Goal: Information Seeking & Learning: Learn about a topic

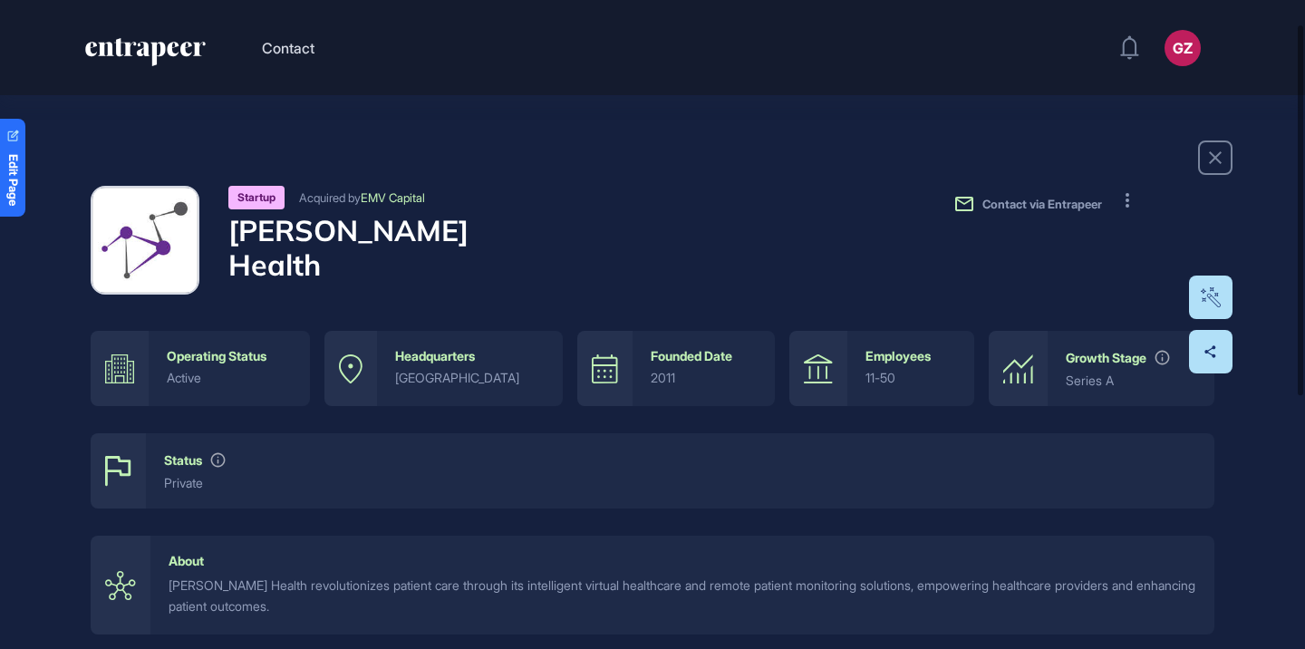
scroll to position [353, 0]
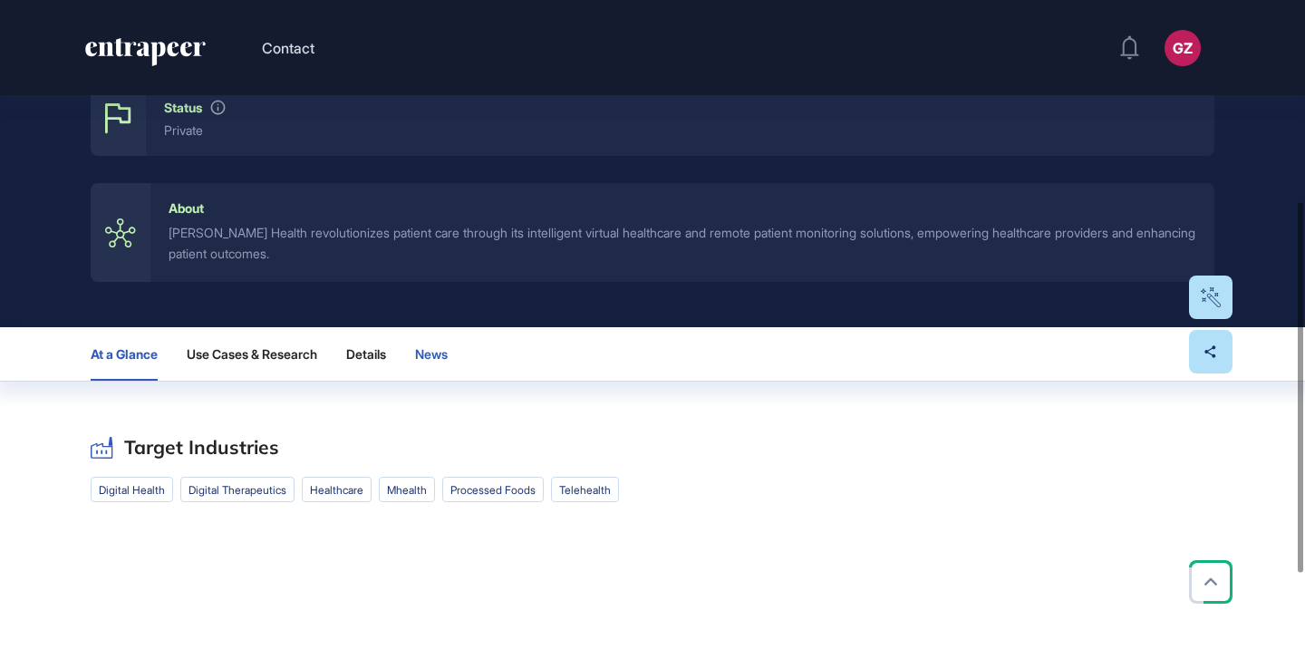
click at [439, 364] on button "News" at bounding box center [438, 353] width 47 height 53
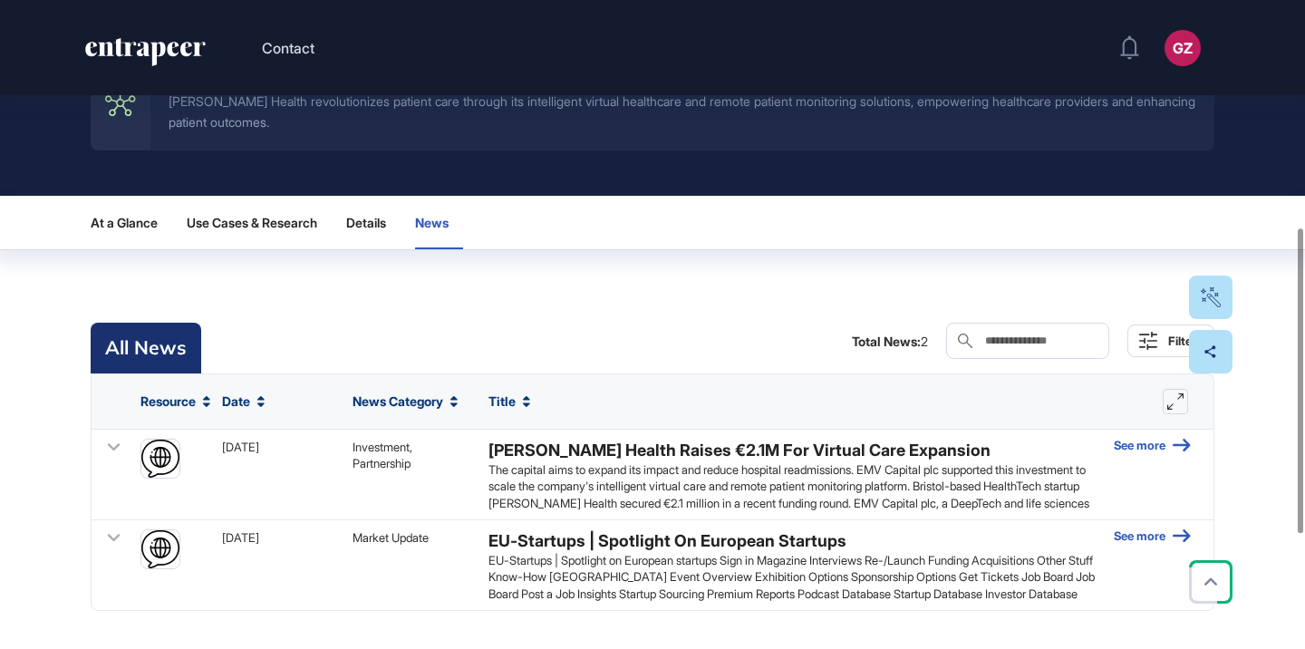
scroll to position [0, 0]
click at [415, 233] on button "Details" at bounding box center [439, 222] width 48 height 53
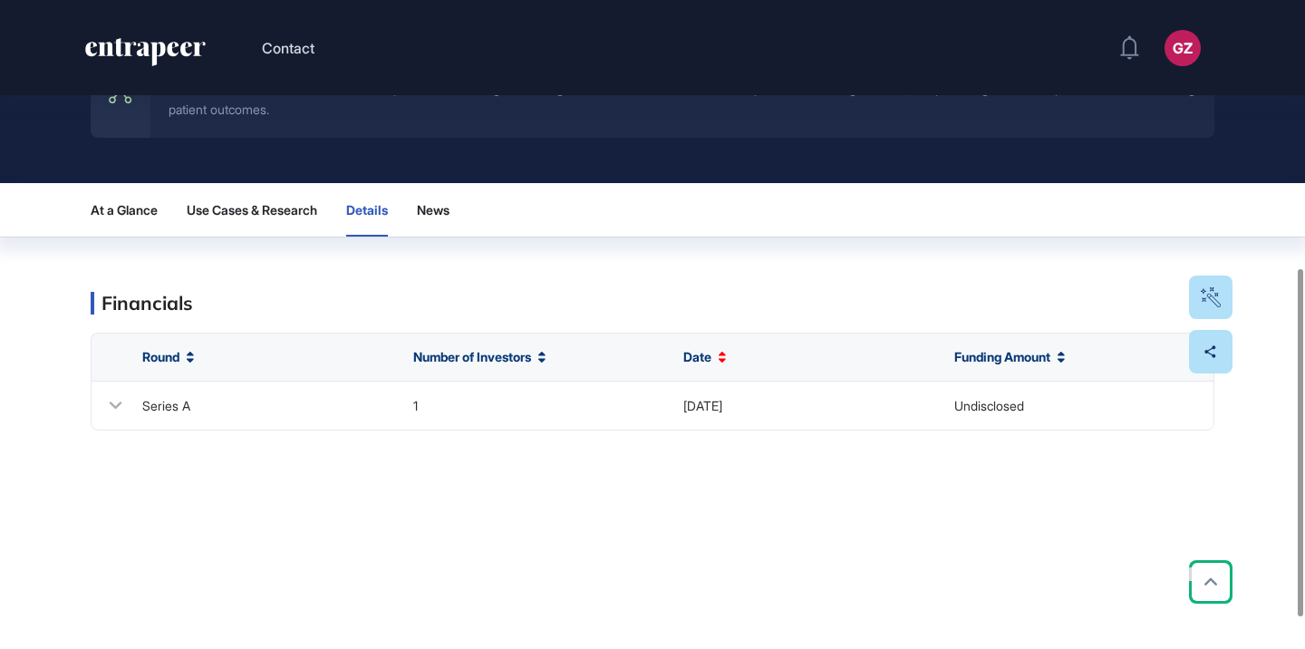
scroll to position [496, 0]
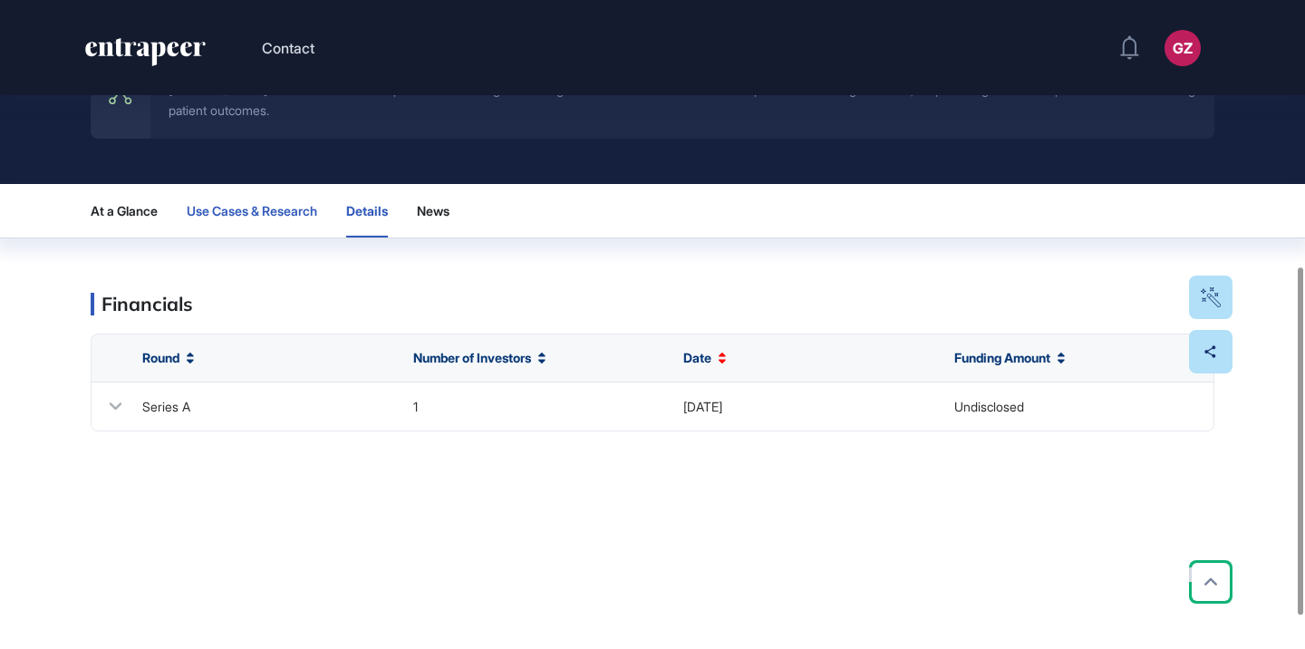
click at [268, 214] on span "Use Cases & Research" at bounding box center [252, 211] width 131 height 15
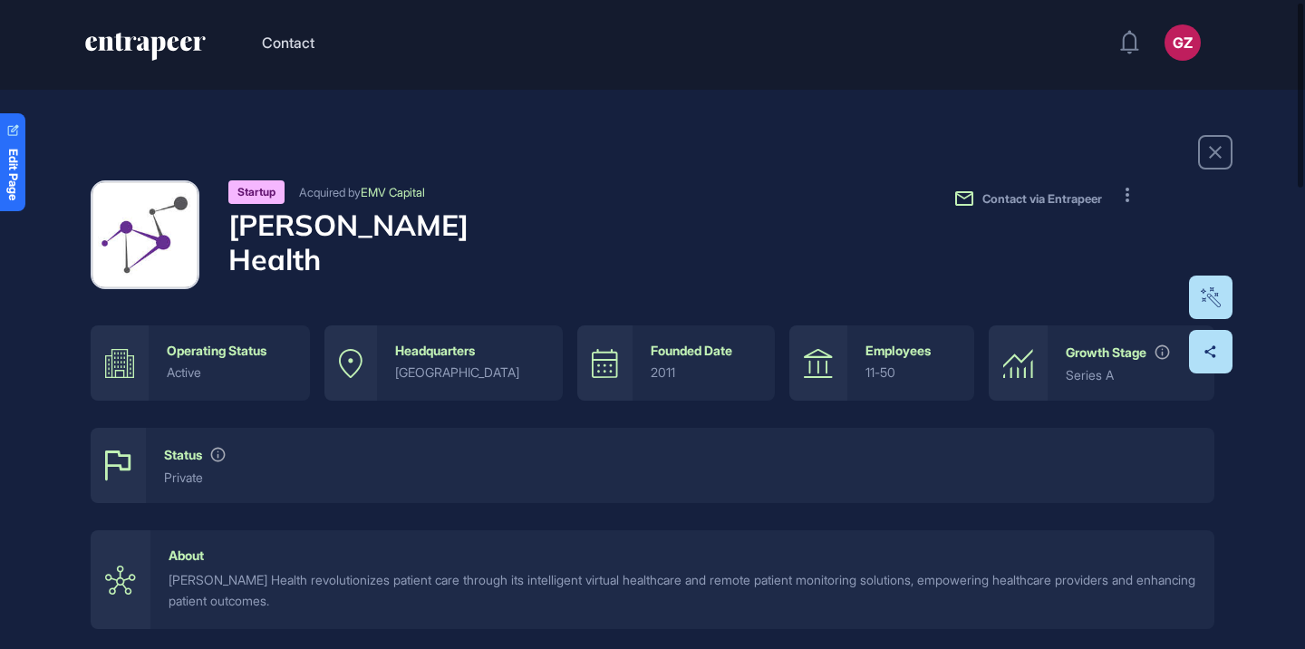
scroll to position [0, 0]
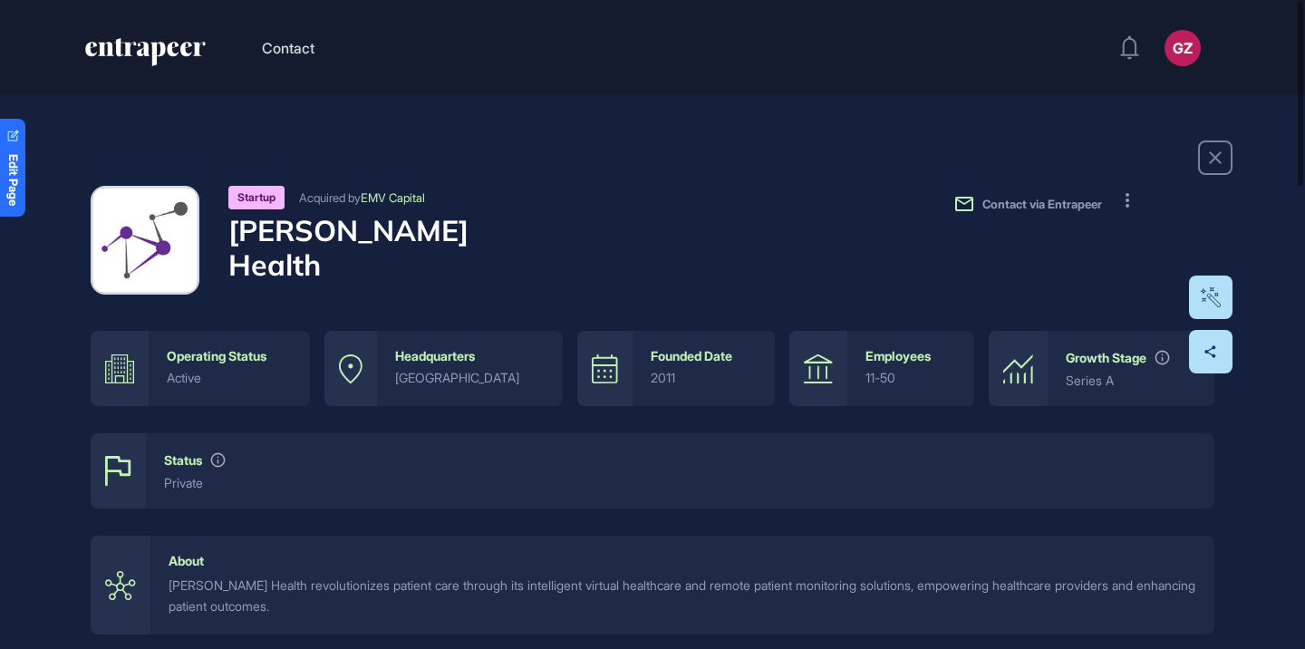
click at [380, 230] on h4 "Wanda Health" at bounding box center [382, 248] width 308 height 70
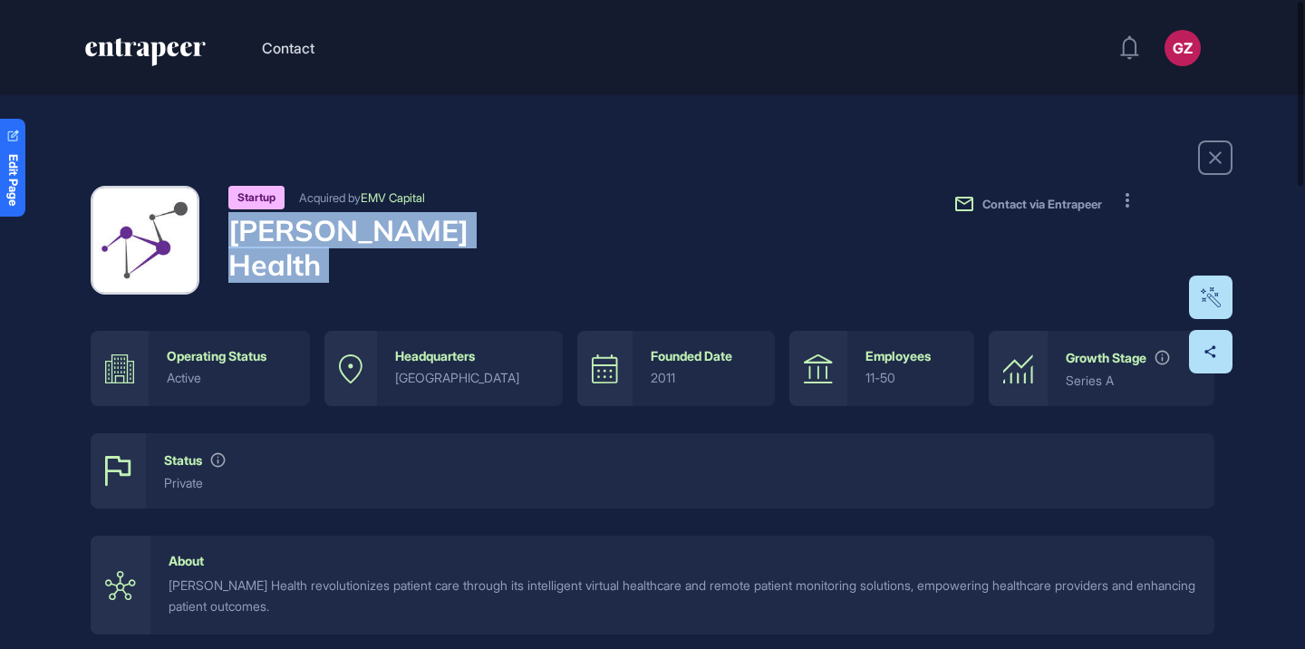
click at [380, 230] on h4 "Wanda Health" at bounding box center [382, 248] width 308 height 70
copy div "Wanda Health"
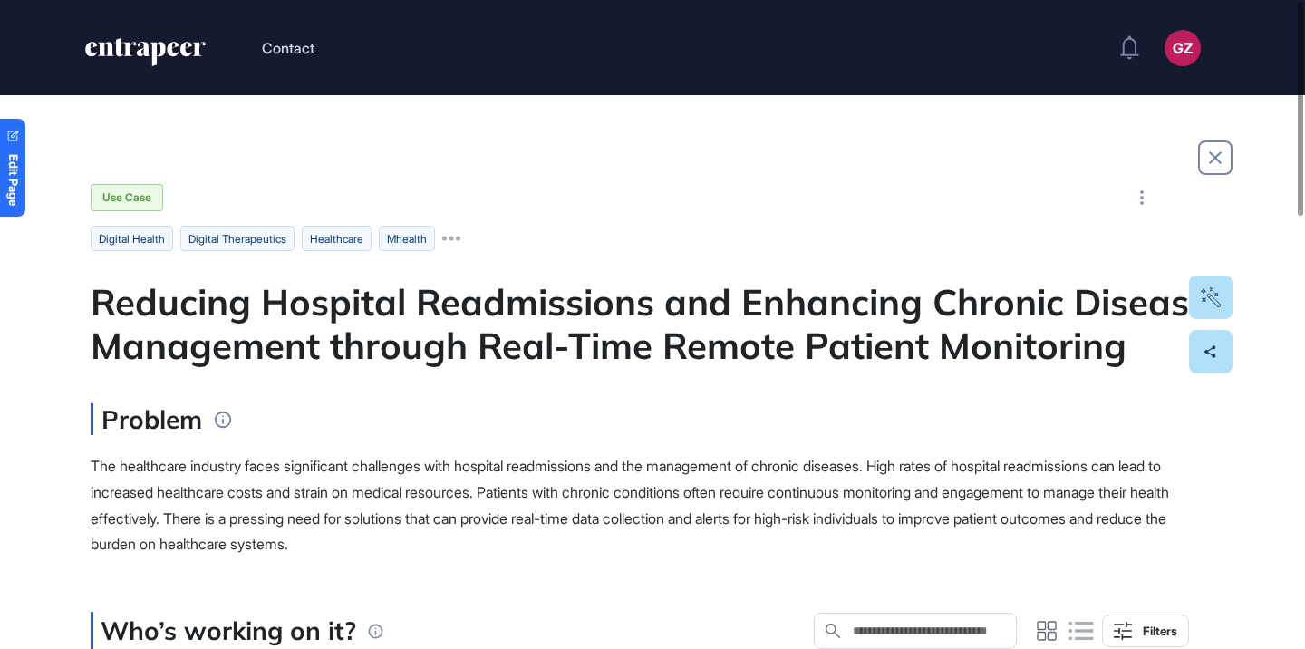
click at [661, 351] on div "Reducing Hospital Readmissions and Enhancing Chronic Disease Management through…" at bounding box center [653, 323] width 1124 height 87
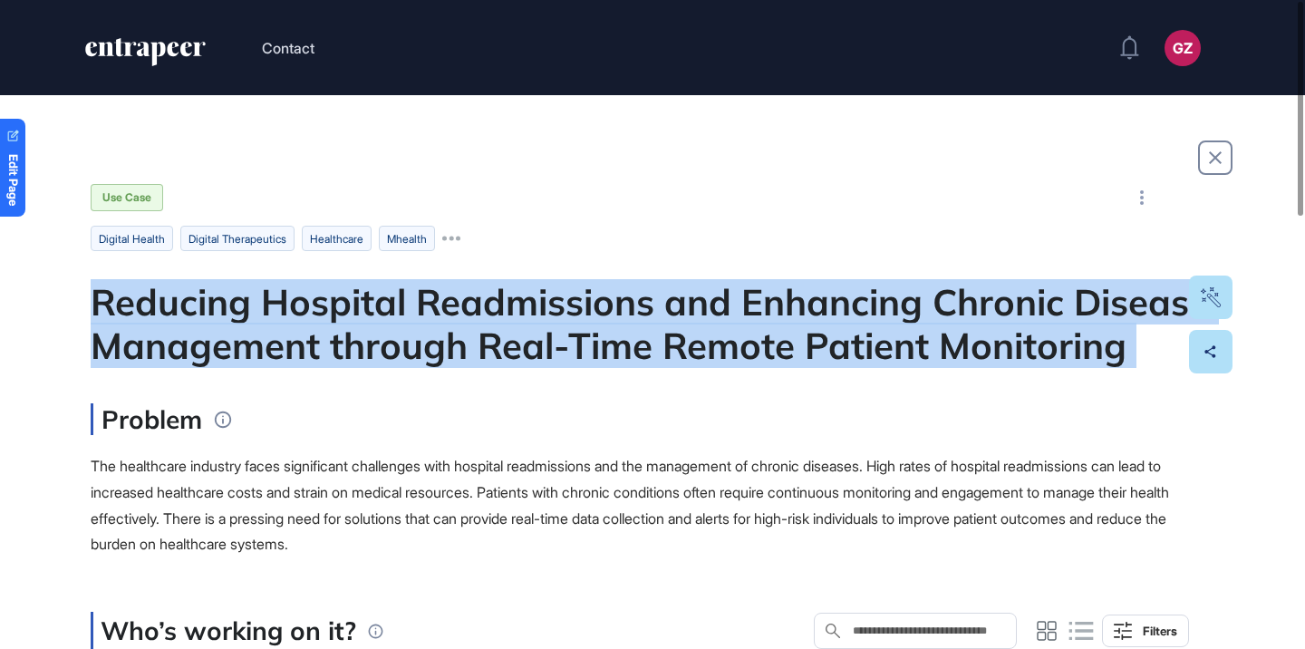
click at [661, 351] on div "Reducing Hospital Readmissions and Enhancing Chronic Disease Management through…" at bounding box center [653, 323] width 1124 height 87
click at [649, 369] on div at bounding box center [649, 369] width 0 height 0
click at [683, 354] on div "Reducing Hospital Readmissions and Enhancing Chronic Disease Management through…" at bounding box center [653, 323] width 1124 height 87
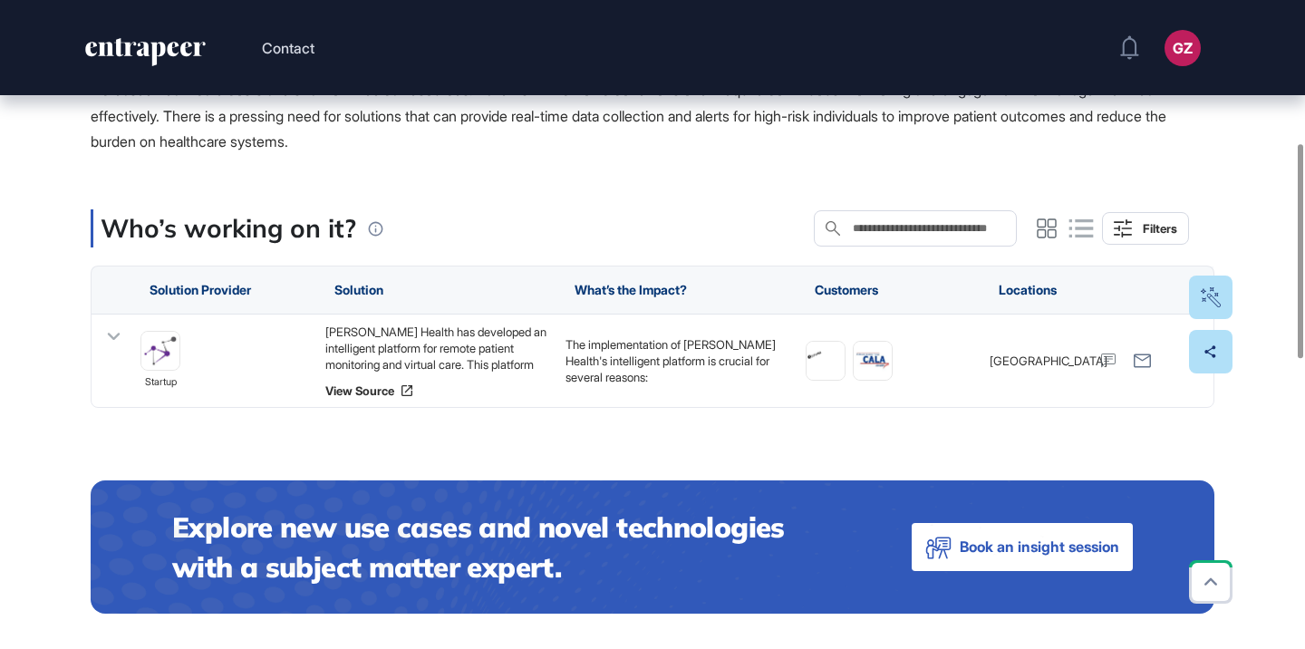
scroll to position [433, 0]
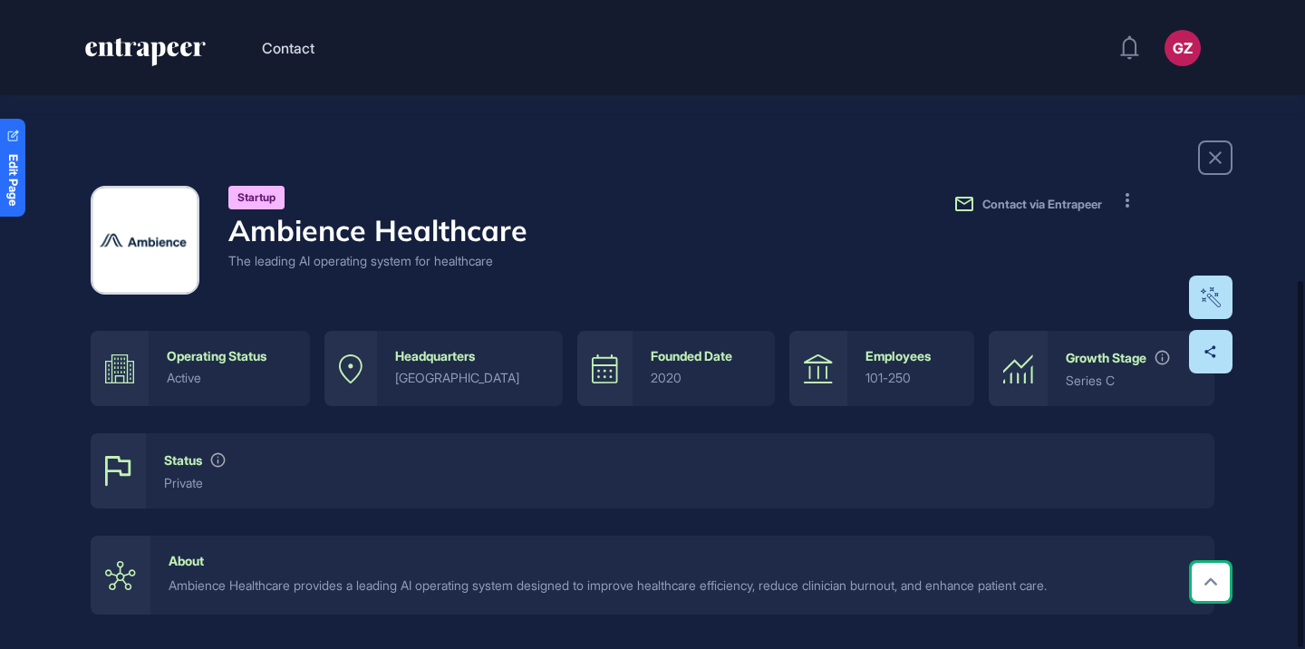
scroll to position [496, 0]
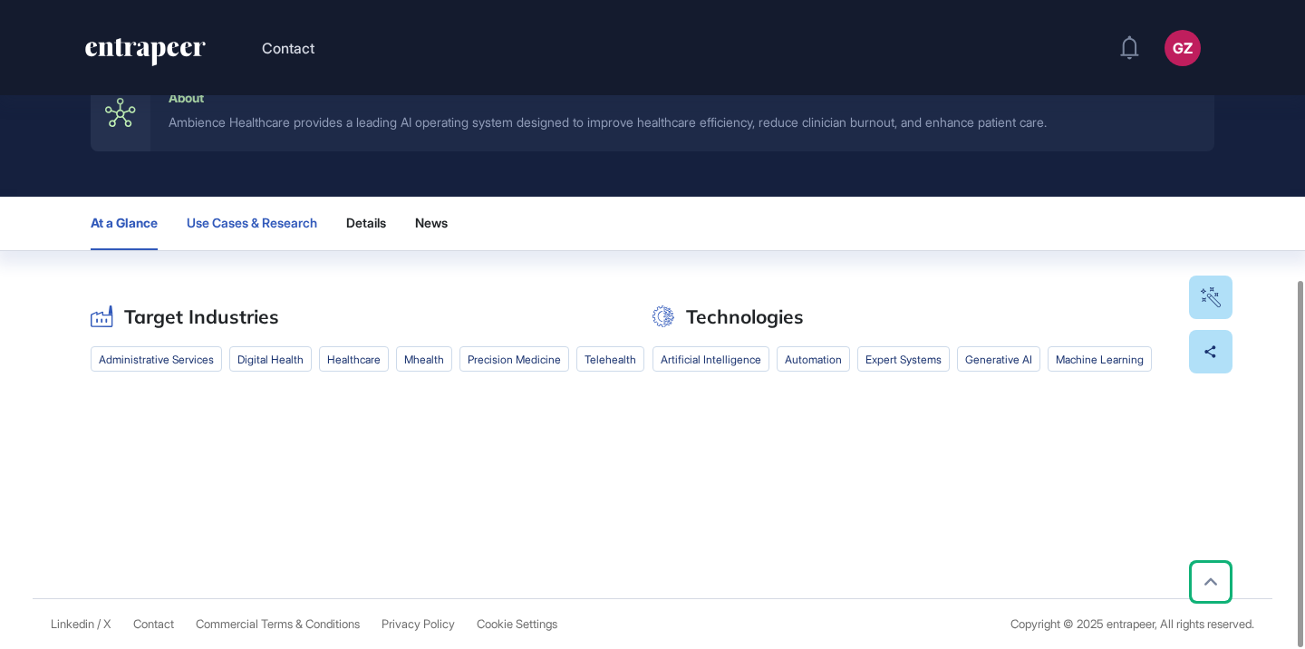
click at [285, 216] on span "Use Cases & Research" at bounding box center [252, 223] width 131 height 15
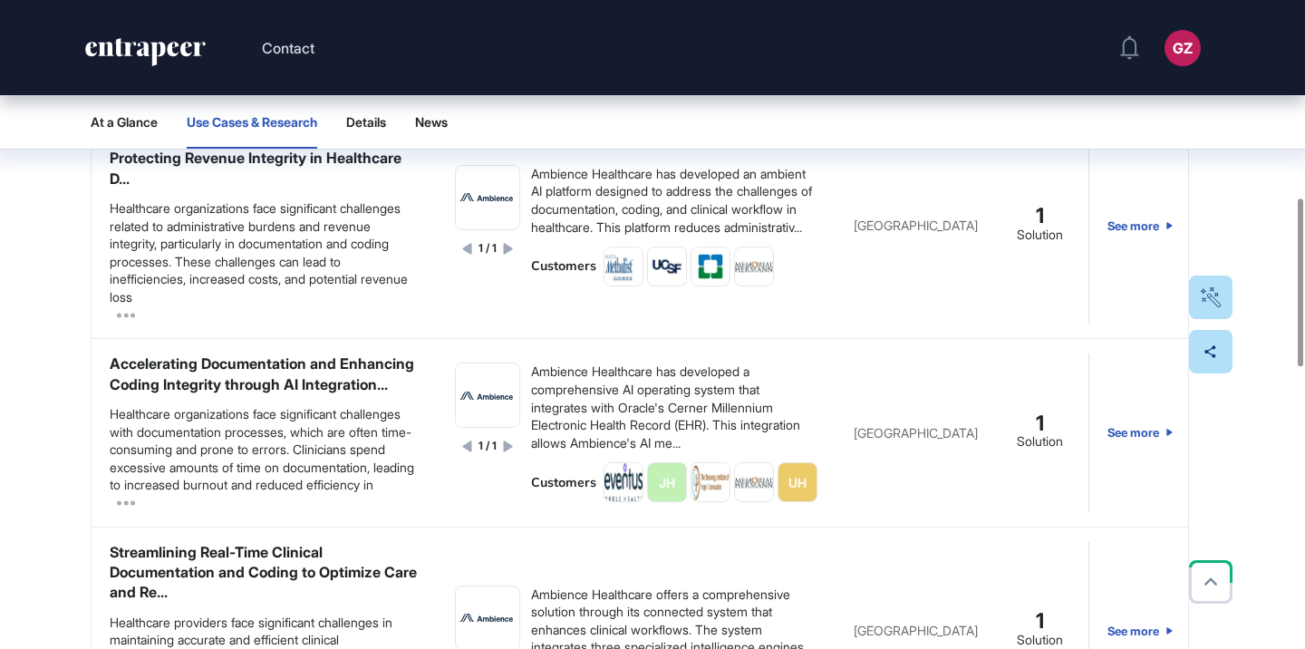
scroll to position [761, 0]
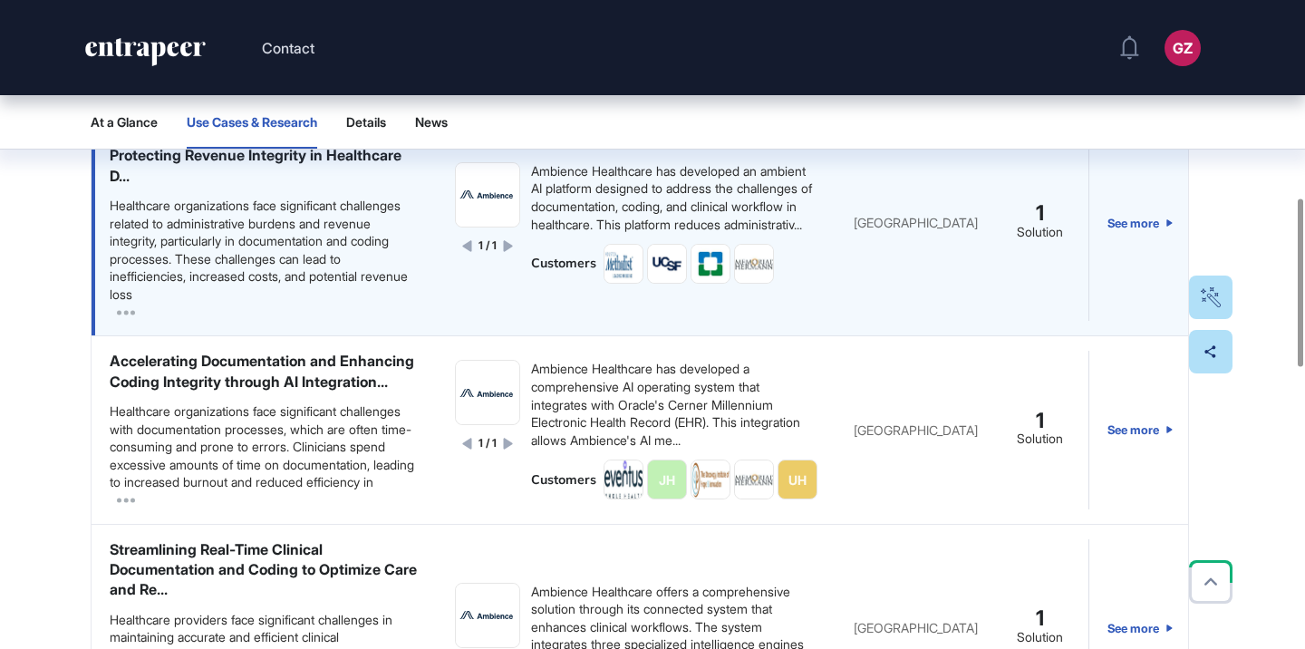
click at [353, 231] on div "Healthcare organizations face significant challenges related to administrative …" at bounding box center [264, 250] width 309 height 107
click at [372, 160] on div "Reducing Administrative Burdens and Protecting Revenue Integrity in Healthcare …" at bounding box center [264, 155] width 309 height 61
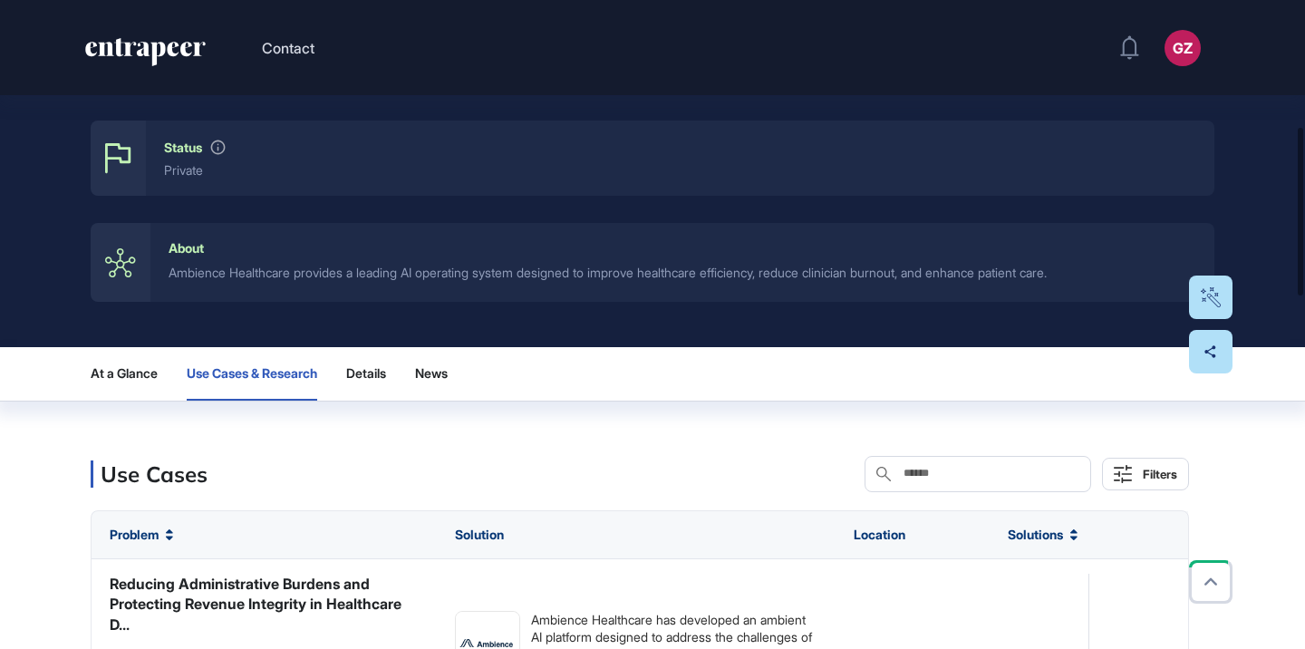
scroll to position [0, 0]
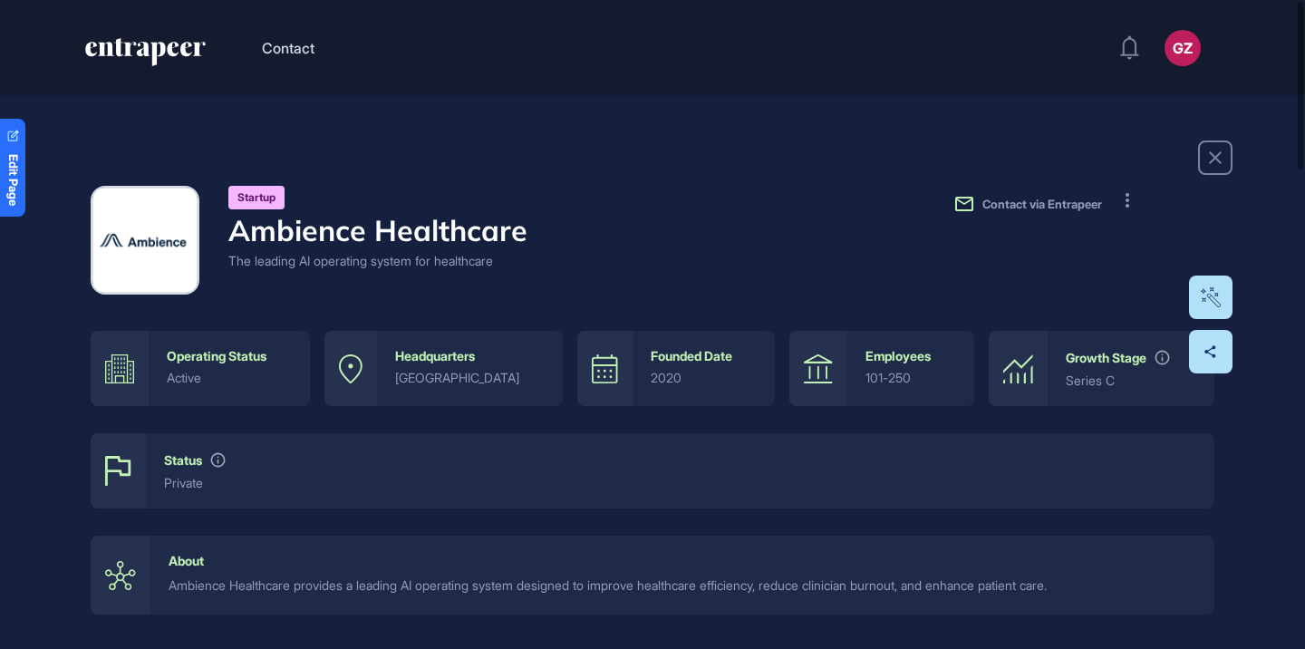
click at [479, 233] on h4 "Ambience Healthcare" at bounding box center [377, 230] width 299 height 34
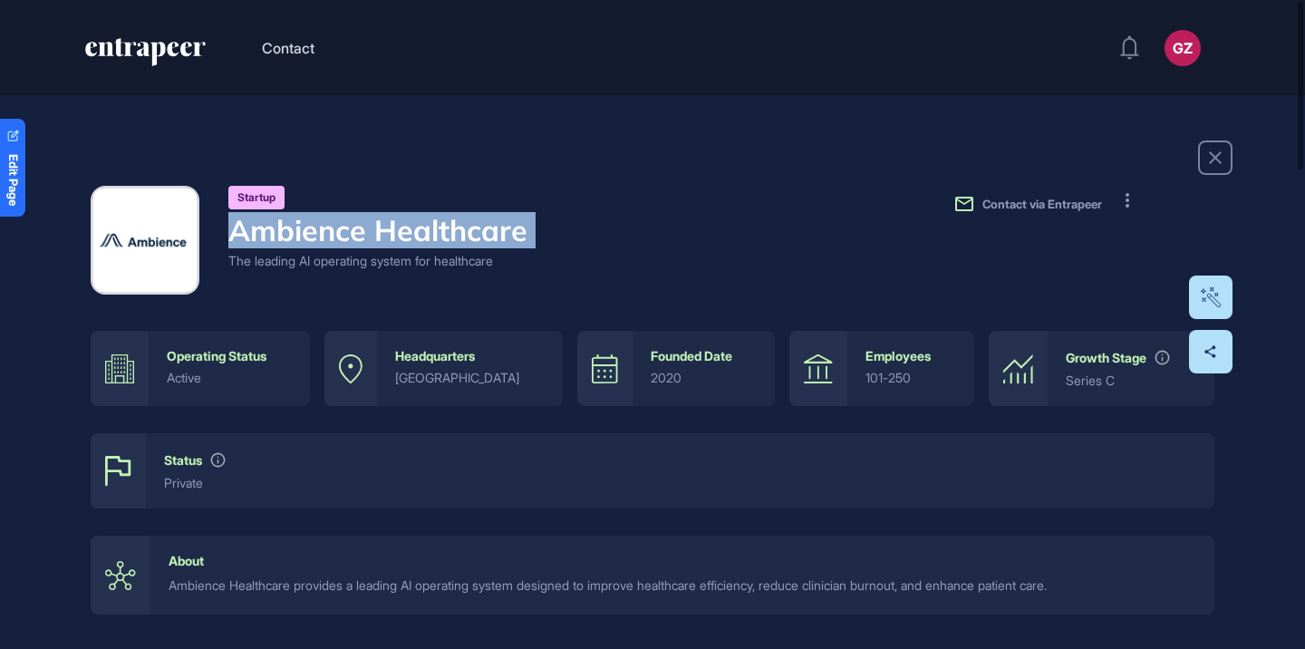
click at [479, 233] on h4 "Ambience Healthcare" at bounding box center [377, 230] width 299 height 34
copy h4 "Ambience Healthcare"
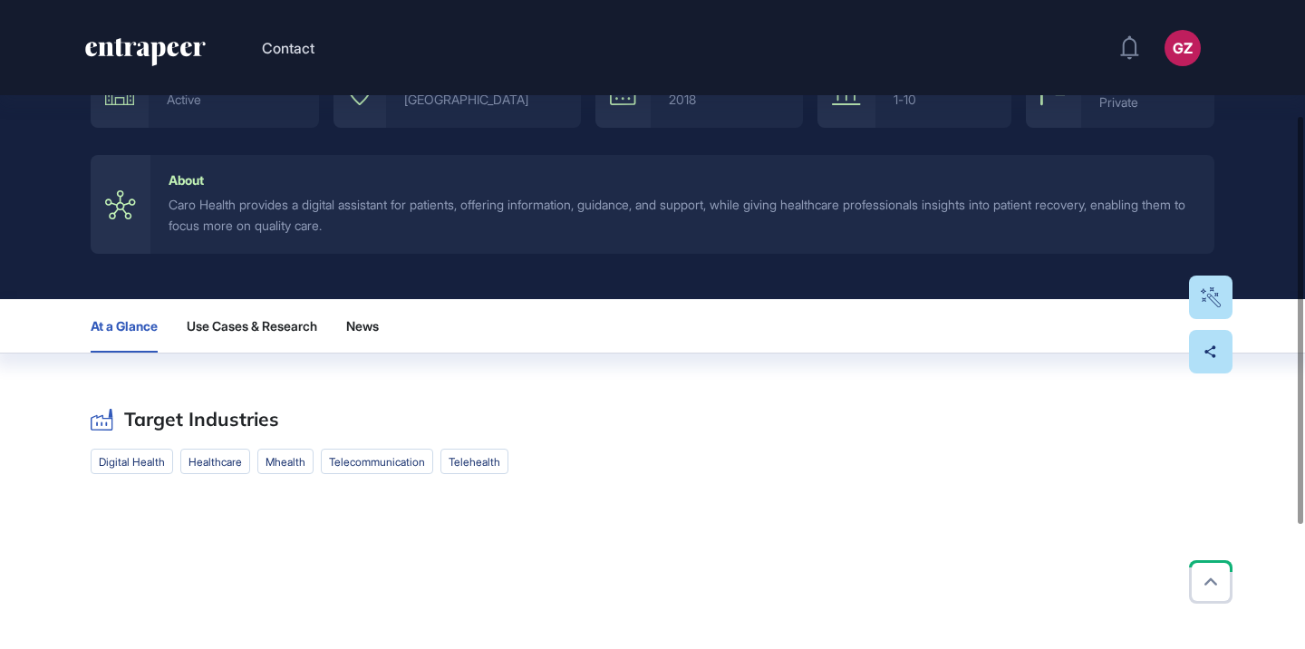
scroll to position [300, 0]
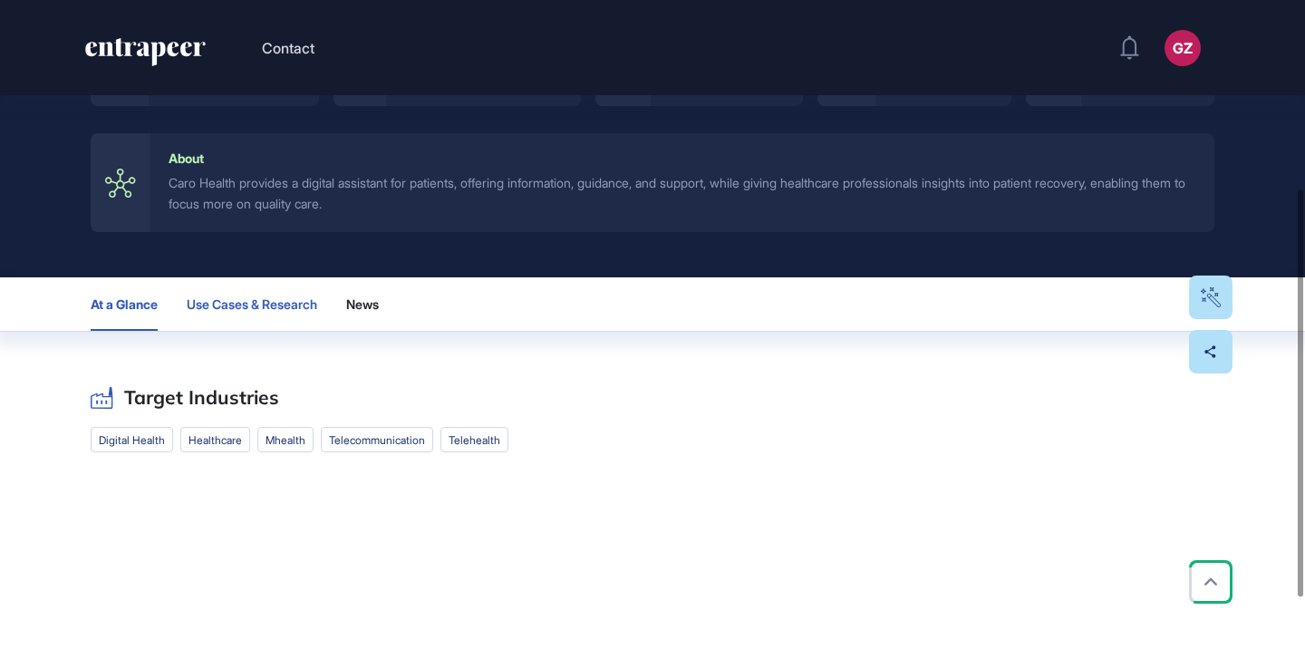
click at [268, 300] on span "Use Cases & Research" at bounding box center [252, 304] width 131 height 15
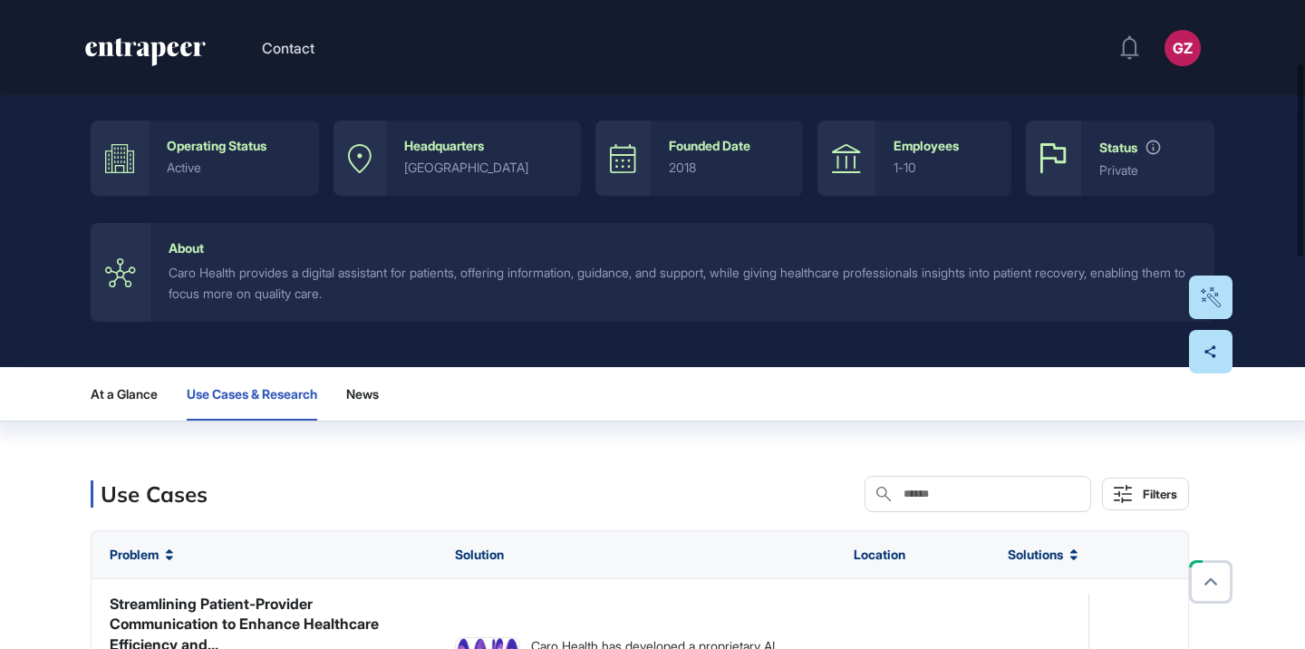
scroll to position [0, 0]
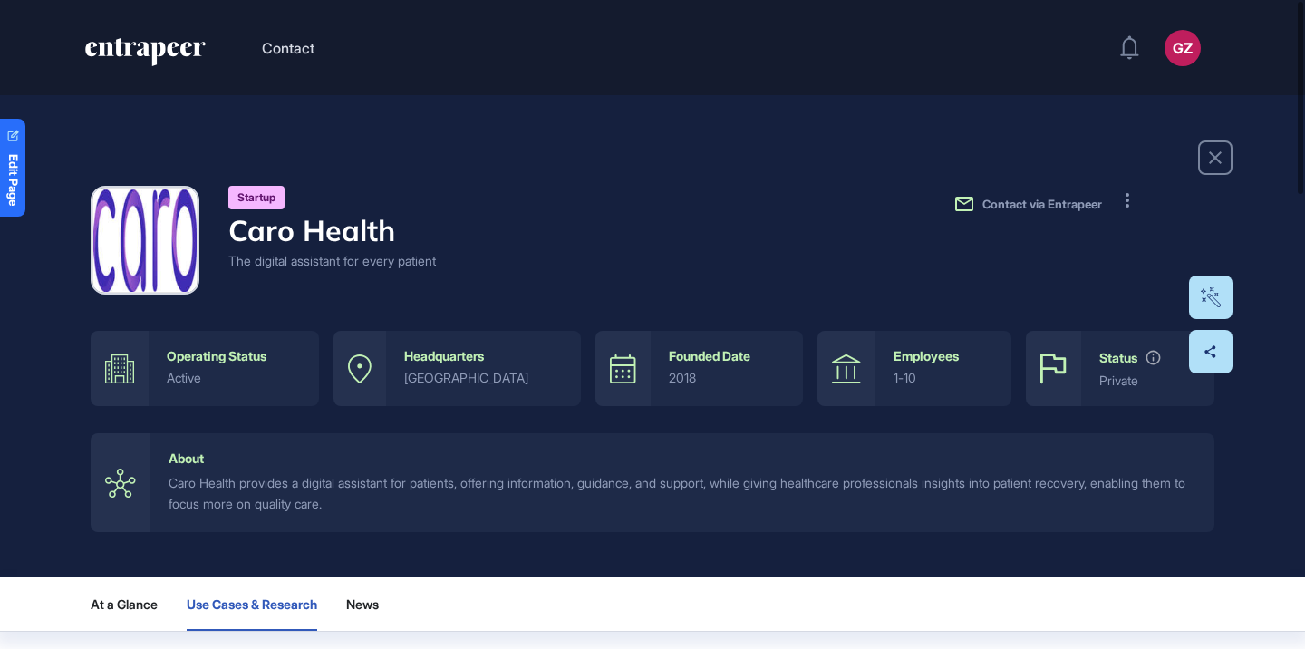
click at [352, 226] on h4 "Caro Health" at bounding box center [332, 230] width 208 height 34
copy h4 "Caro Health"
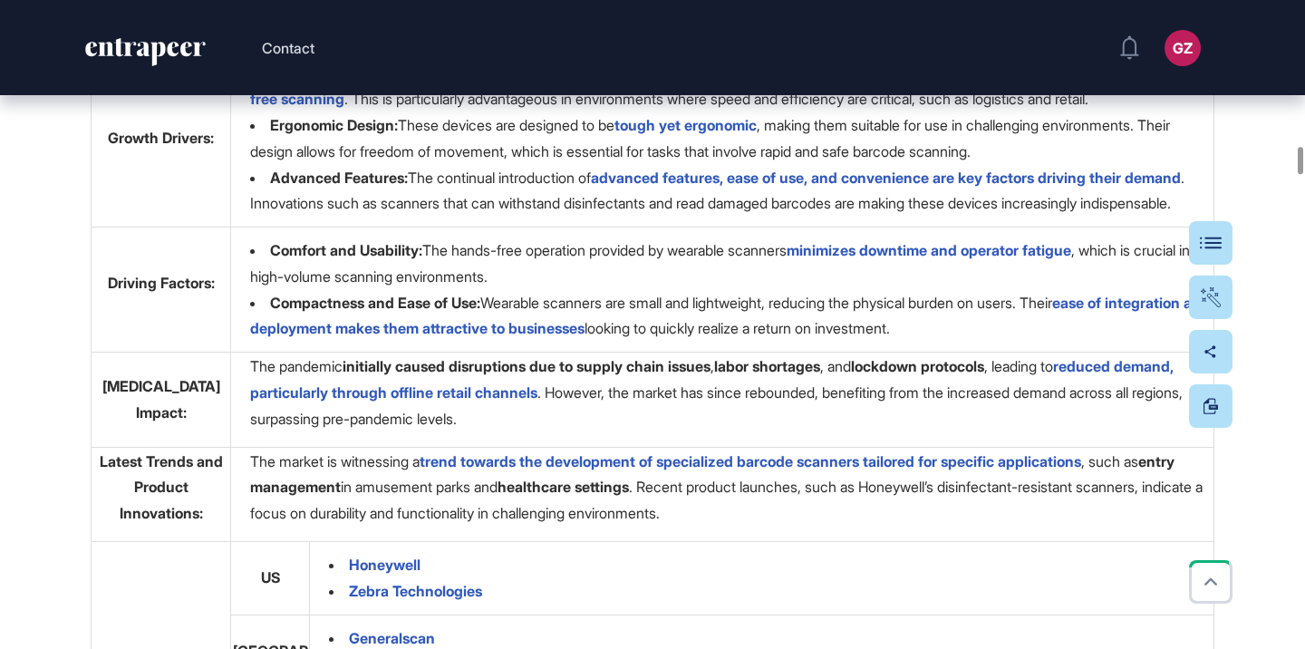
scroll to position [7938, 0]
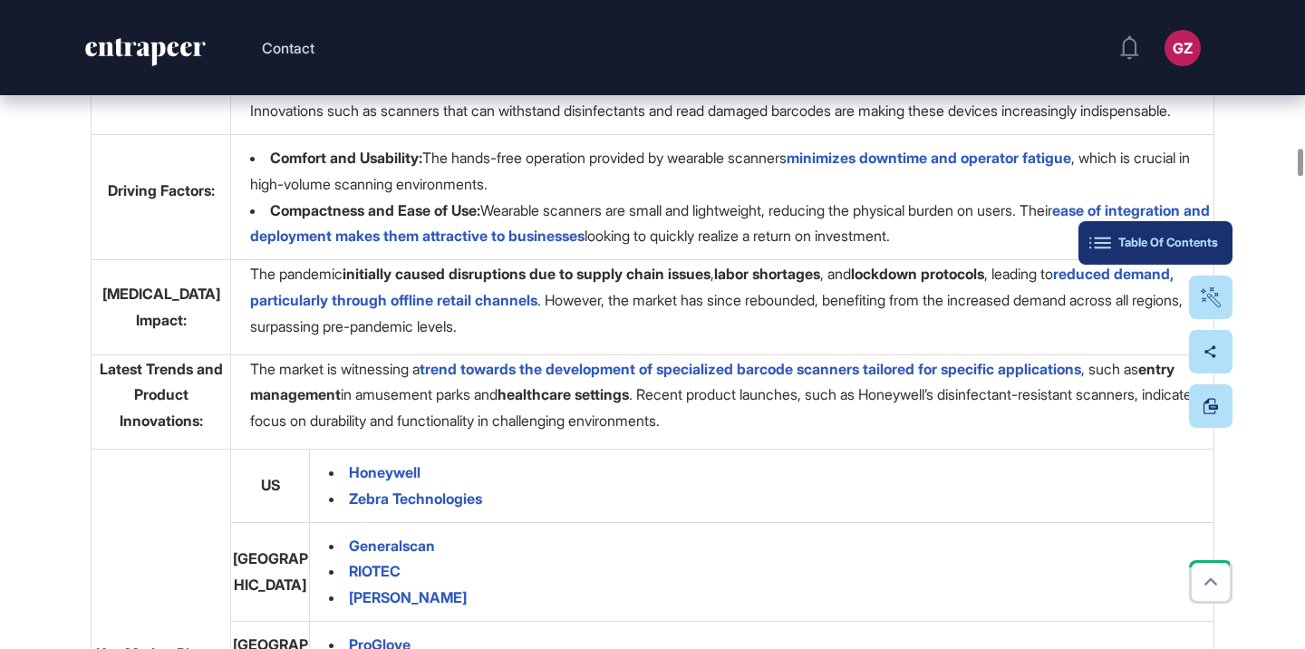
click at [1203, 243] on div "Table Of Contents" at bounding box center [1155, 243] width 125 height 15
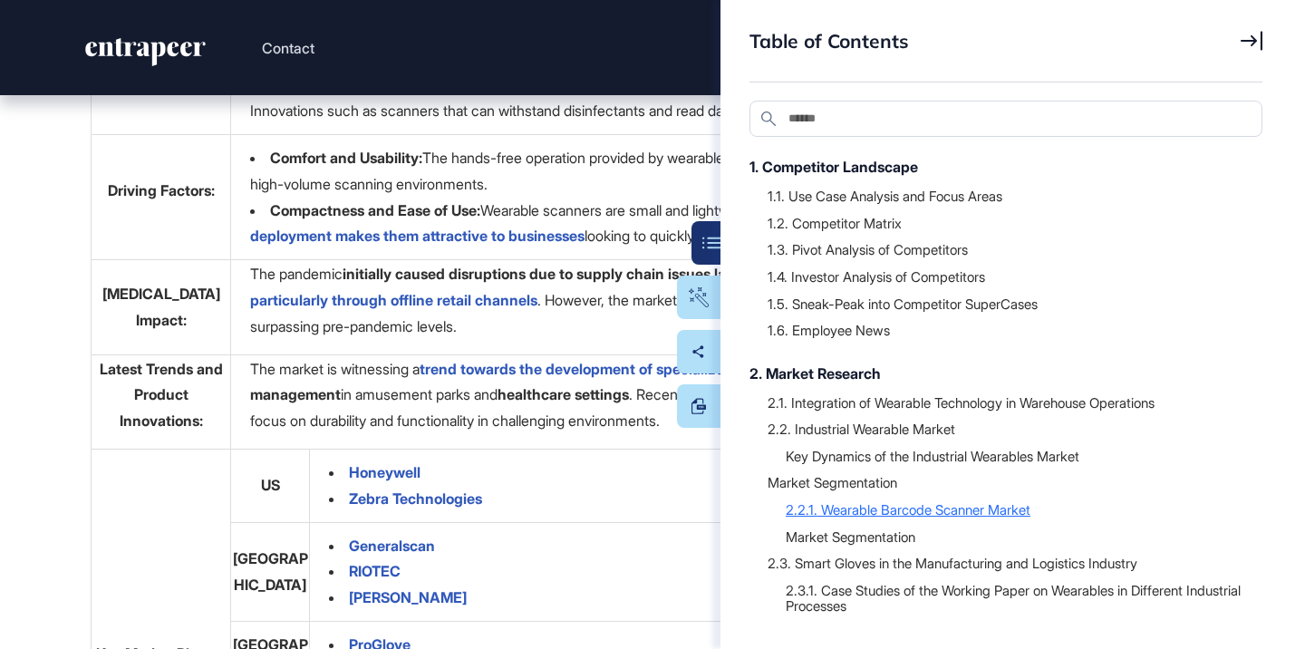
scroll to position [0, 0]
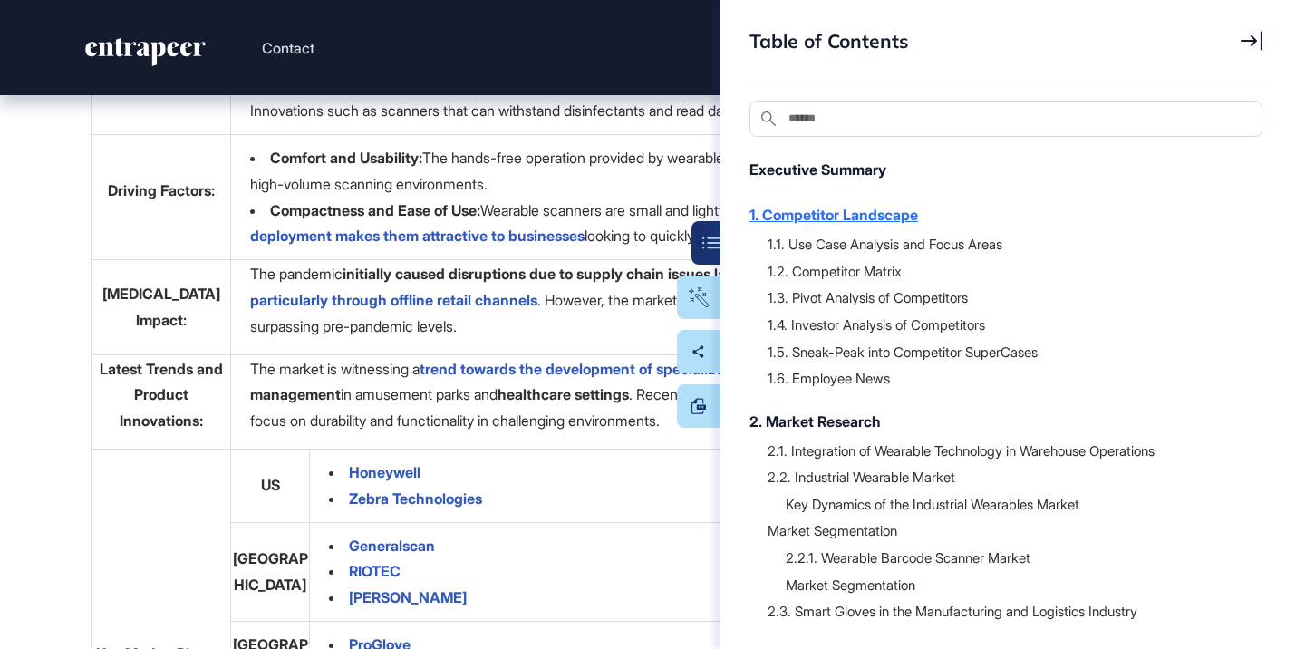
click at [877, 222] on div "1. Competitor Landscape" at bounding box center [997, 215] width 495 height 22
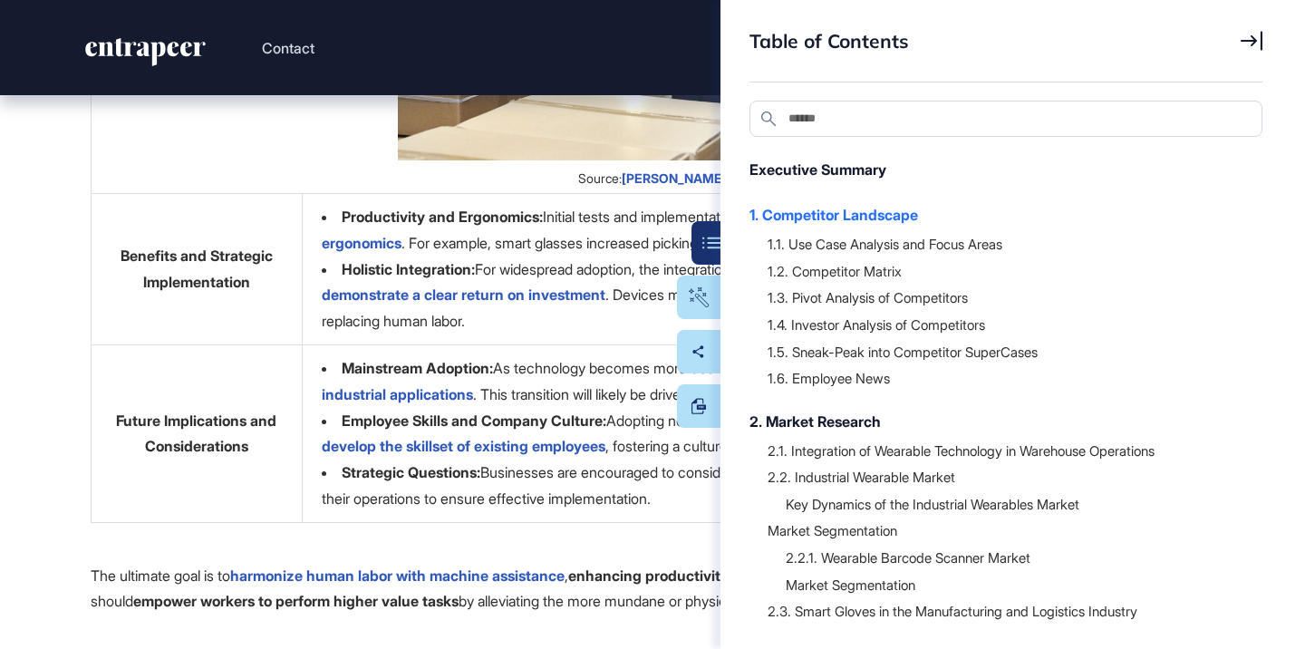
scroll to position [2413, 0]
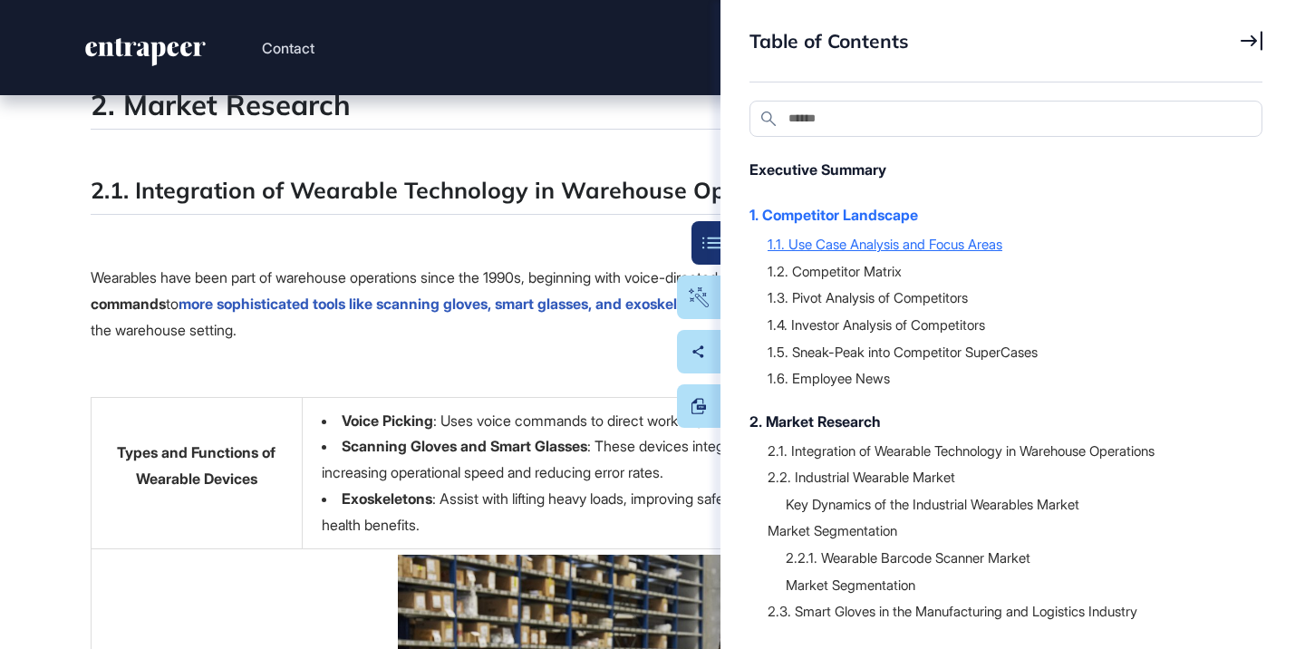
click at [862, 248] on div "1.1. Use Case Analysis and Focus Areas" at bounding box center [1006, 244] width 477 height 18
click at [841, 276] on div "1.2. Competitor Matrix" at bounding box center [1006, 271] width 477 height 18
click at [841, 294] on div "1.3. Pivot Analysis of Competitors" at bounding box center [1006, 297] width 477 height 18
click at [840, 322] on div "1.4. Investor Analysis of Competitors" at bounding box center [1006, 324] width 477 height 18
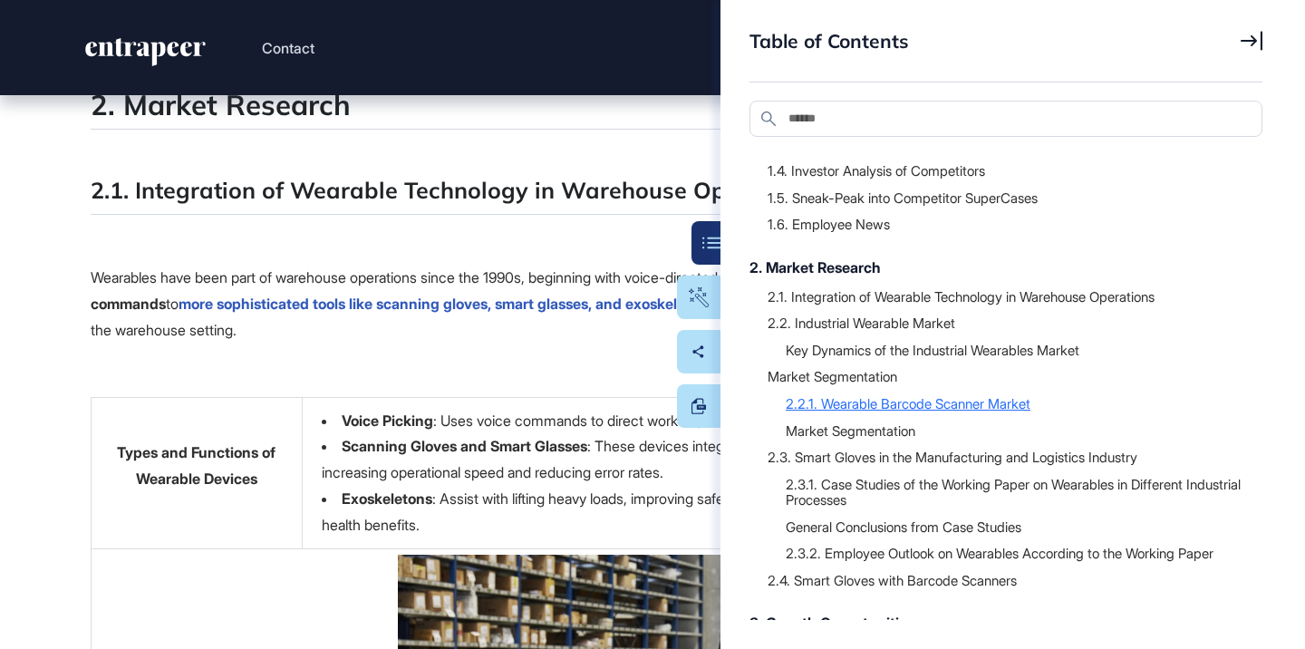
scroll to position [159, 0]
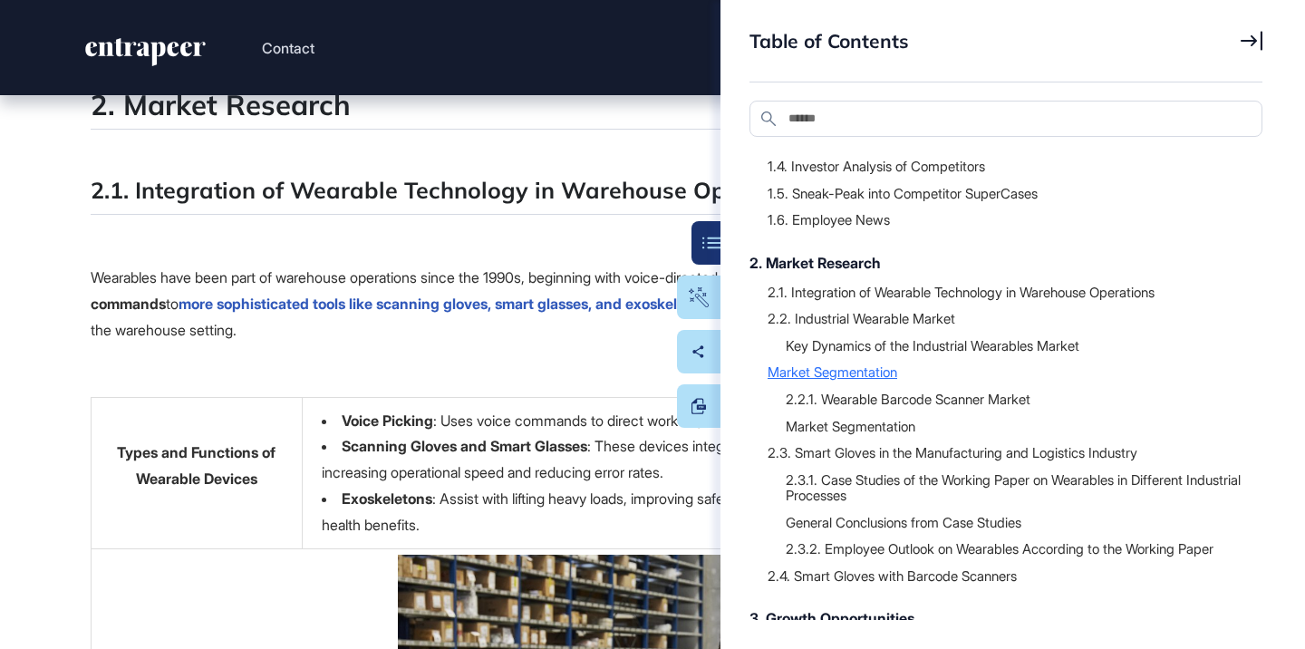
click at [862, 376] on div "Market Segmentation" at bounding box center [1006, 372] width 477 height 18
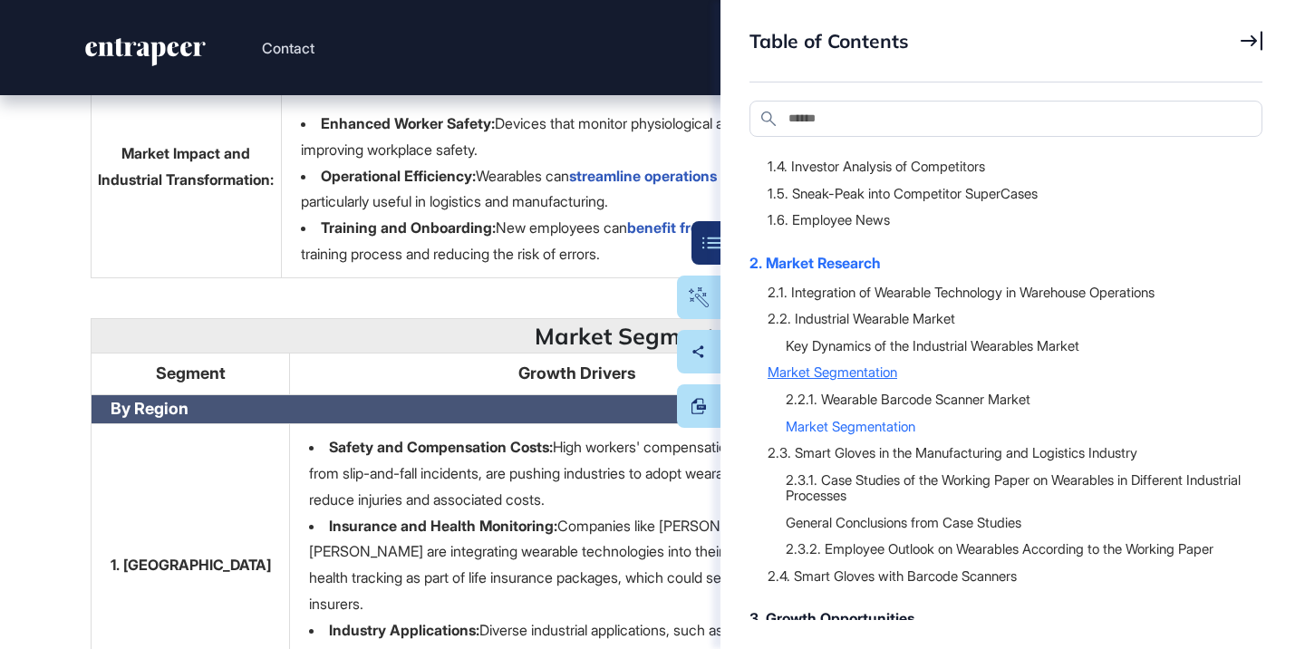
scroll to position [5289, 0]
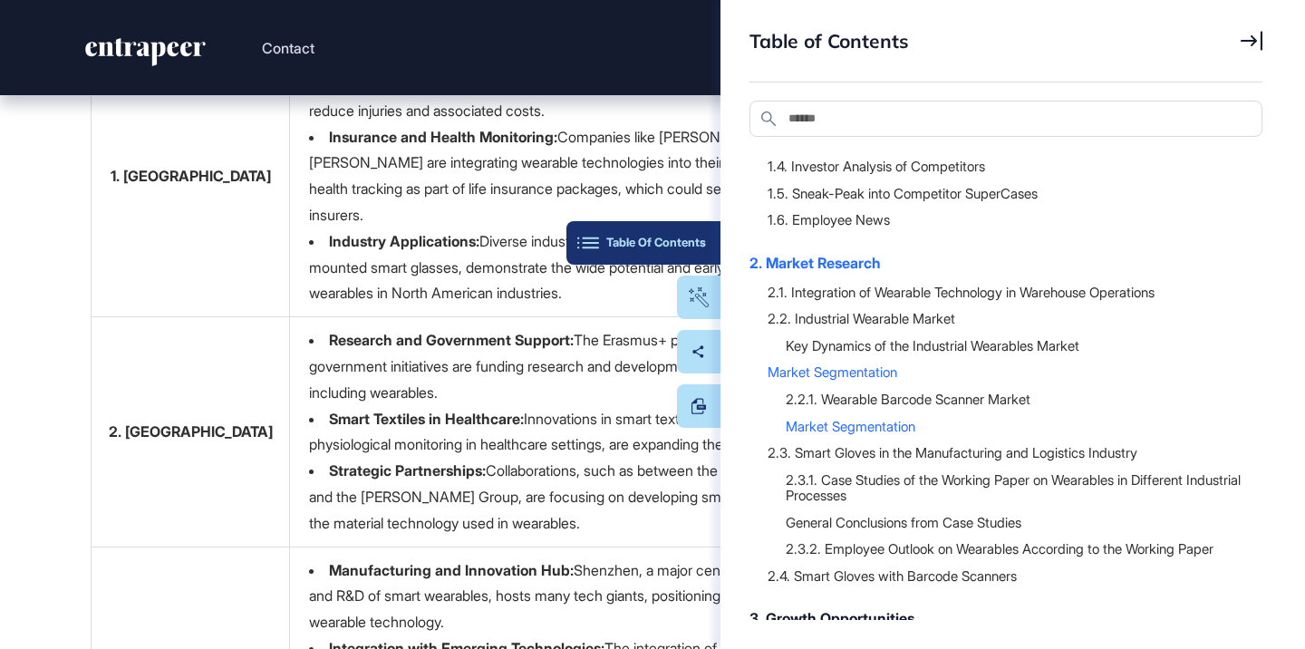
click at [701, 243] on div "Table Of Contents" at bounding box center [643, 243] width 125 height 15
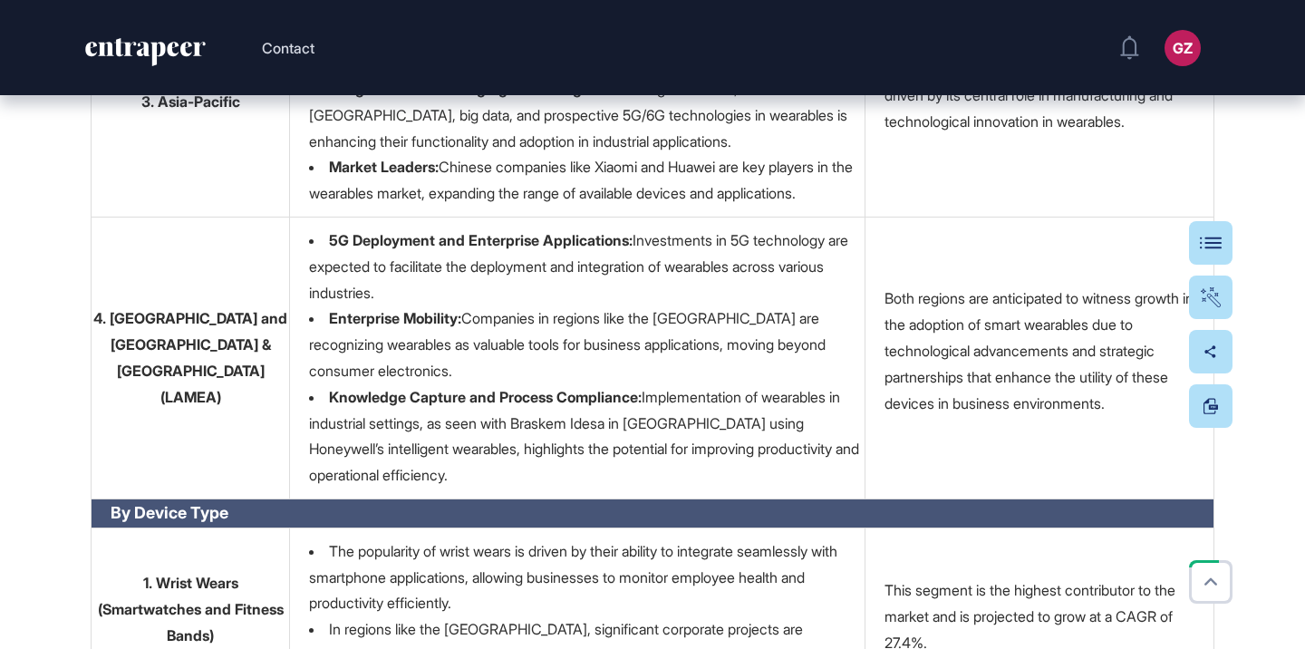
scroll to position [5763, 0]
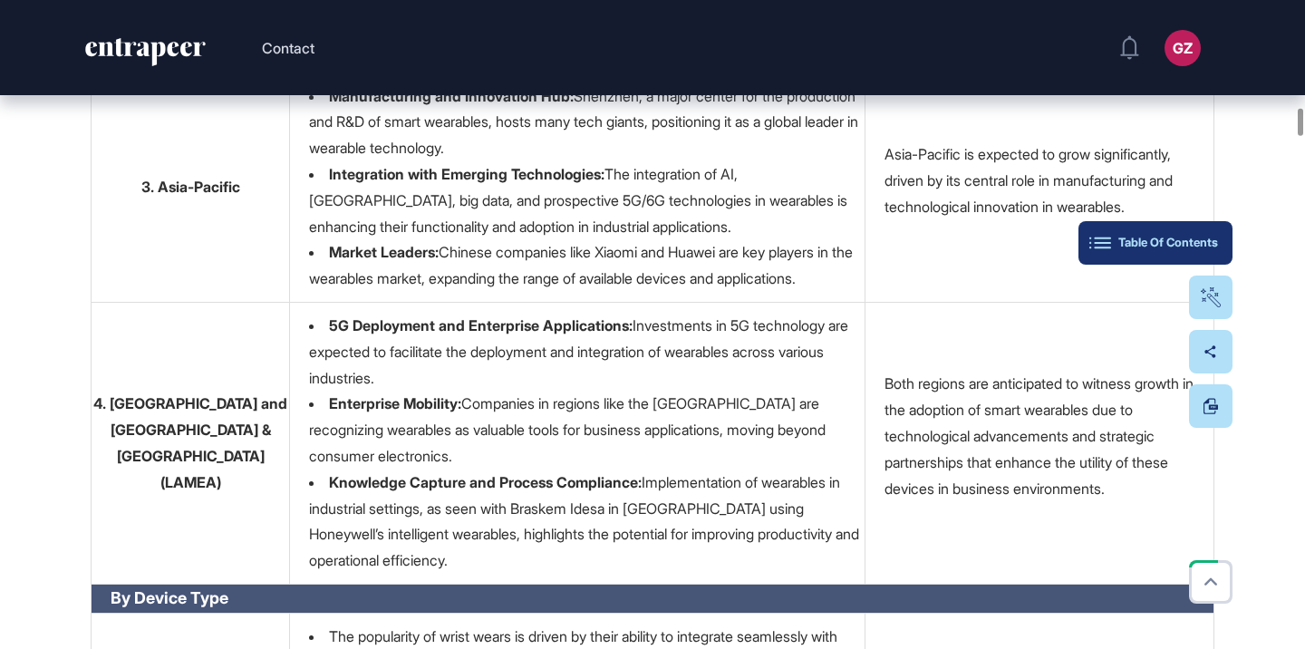
click at [1197, 250] on button "Table Of Contents" at bounding box center [1156, 243] width 154 height 44
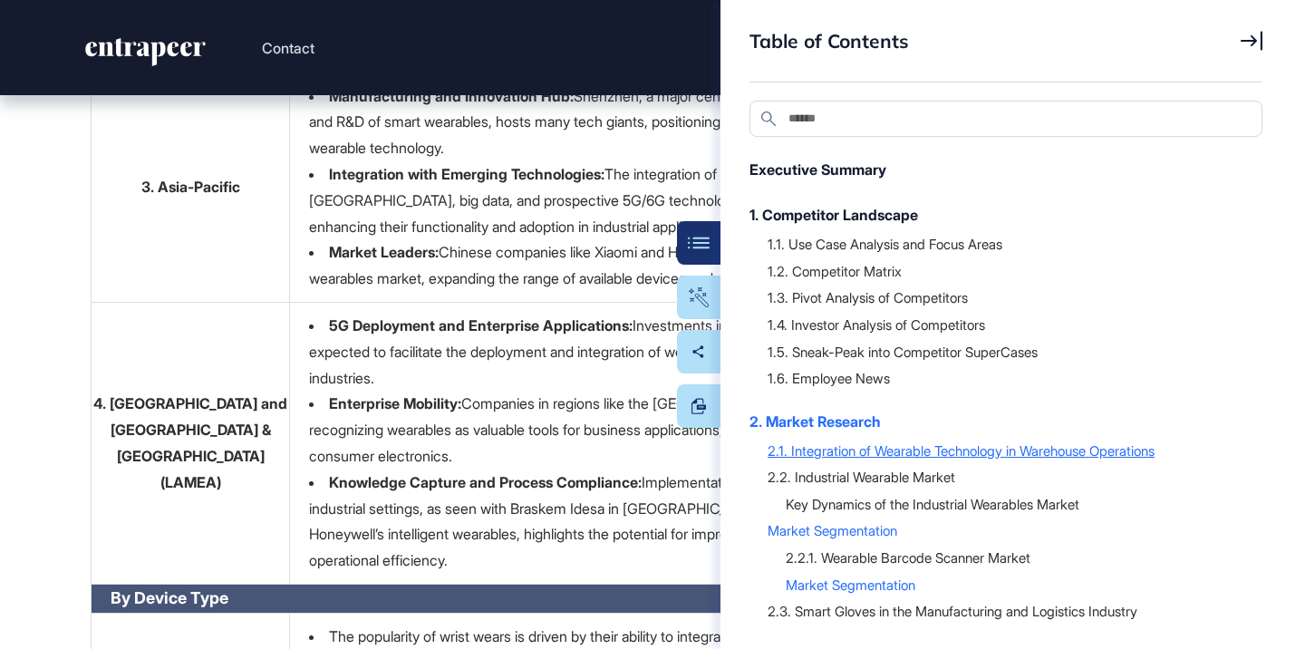
scroll to position [246, 0]
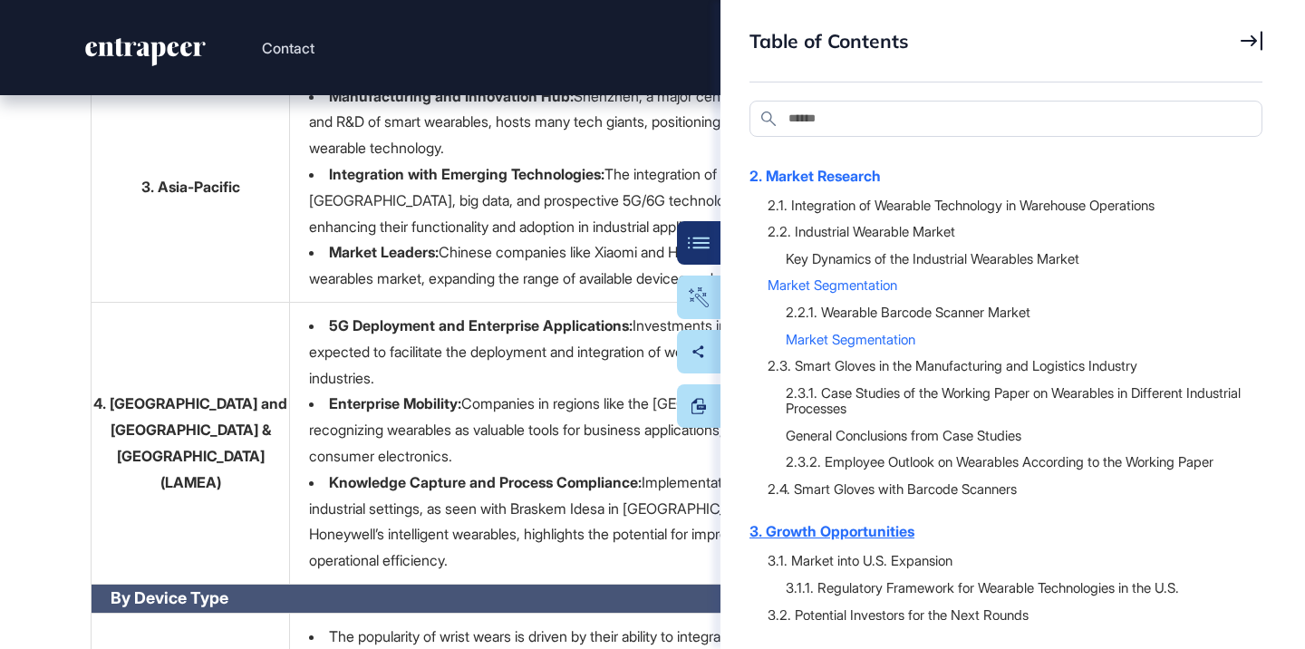
click at [895, 537] on div "3. Growth Opportunities" at bounding box center [997, 531] width 495 height 22
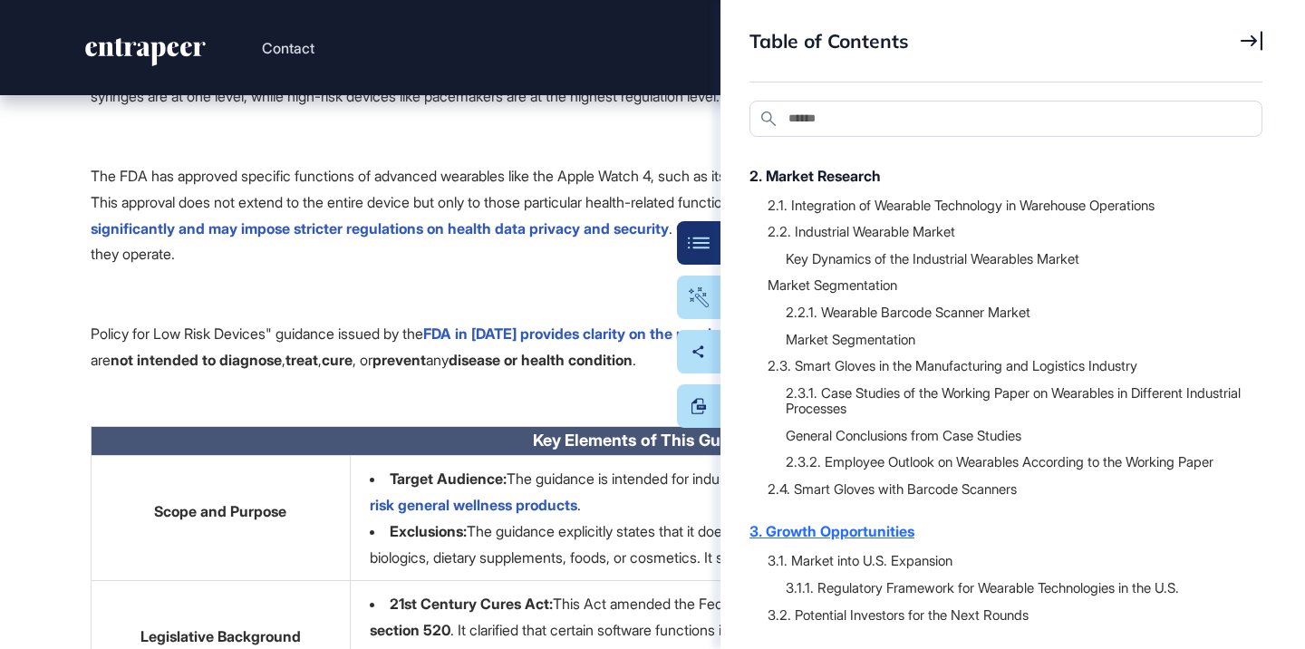
scroll to position [14976, 0]
click at [794, 555] on div "3.1. Market into U.S. Expansion" at bounding box center [1006, 560] width 477 height 18
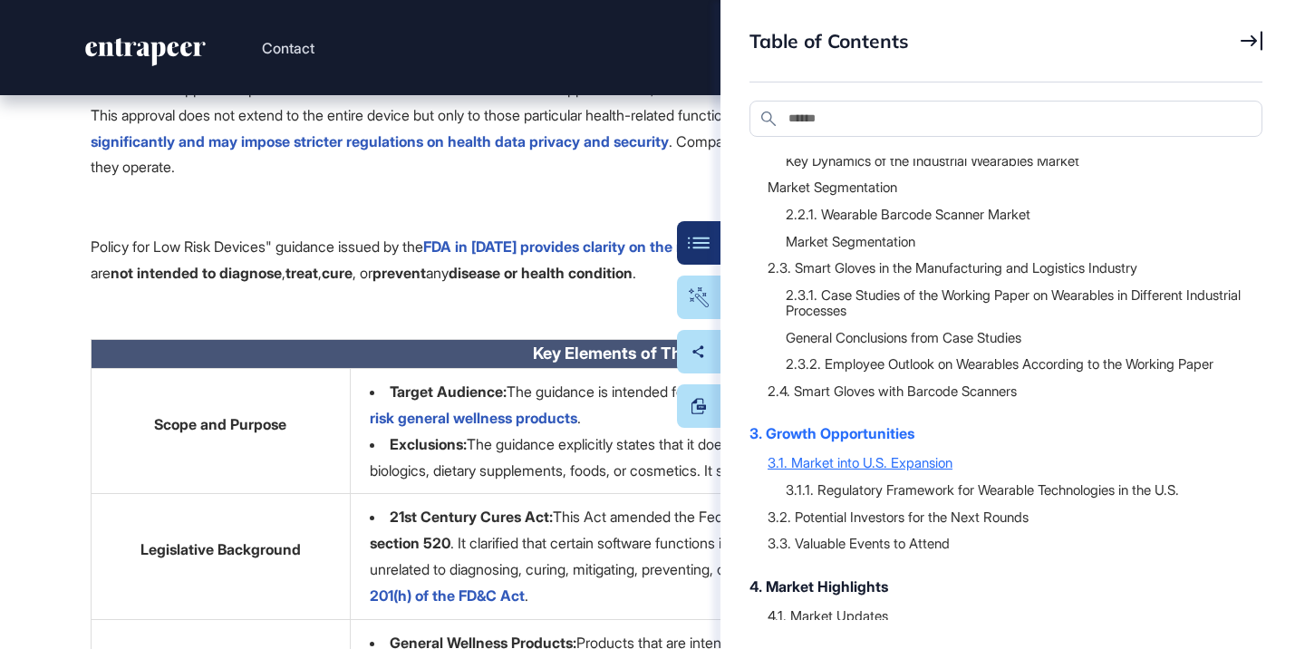
scroll to position [429, 0]
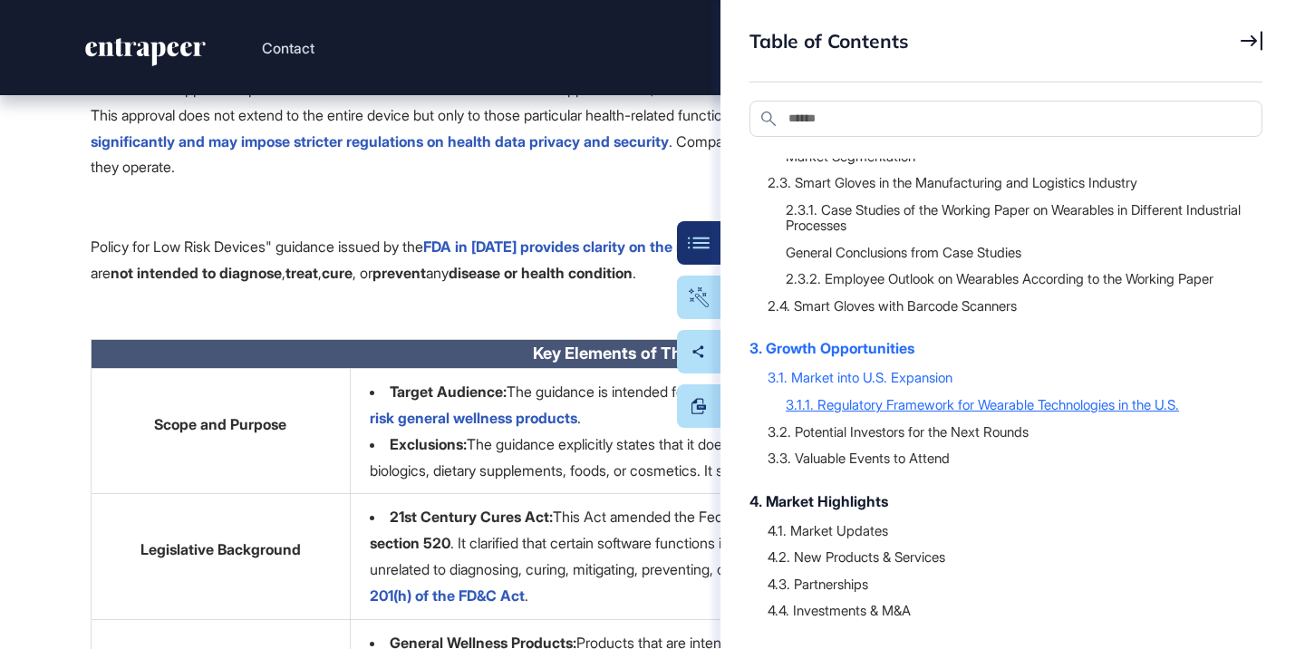
click at [875, 405] on div "3.1.1. Regulatory Framework for Wearable Technologies in the U.S." at bounding box center [1015, 404] width 459 height 18
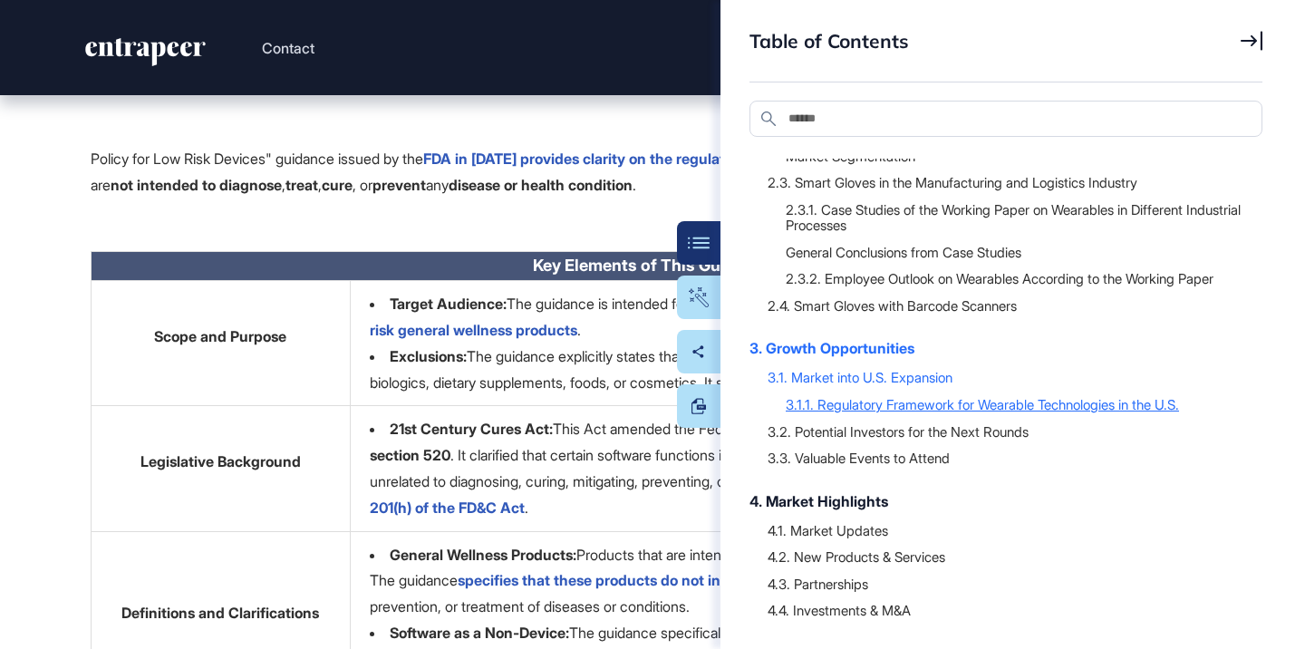
scroll to position [15151, 0]
click at [863, 434] on div "3.2. Potential Investors for the Next Rounds" at bounding box center [1006, 431] width 477 height 18
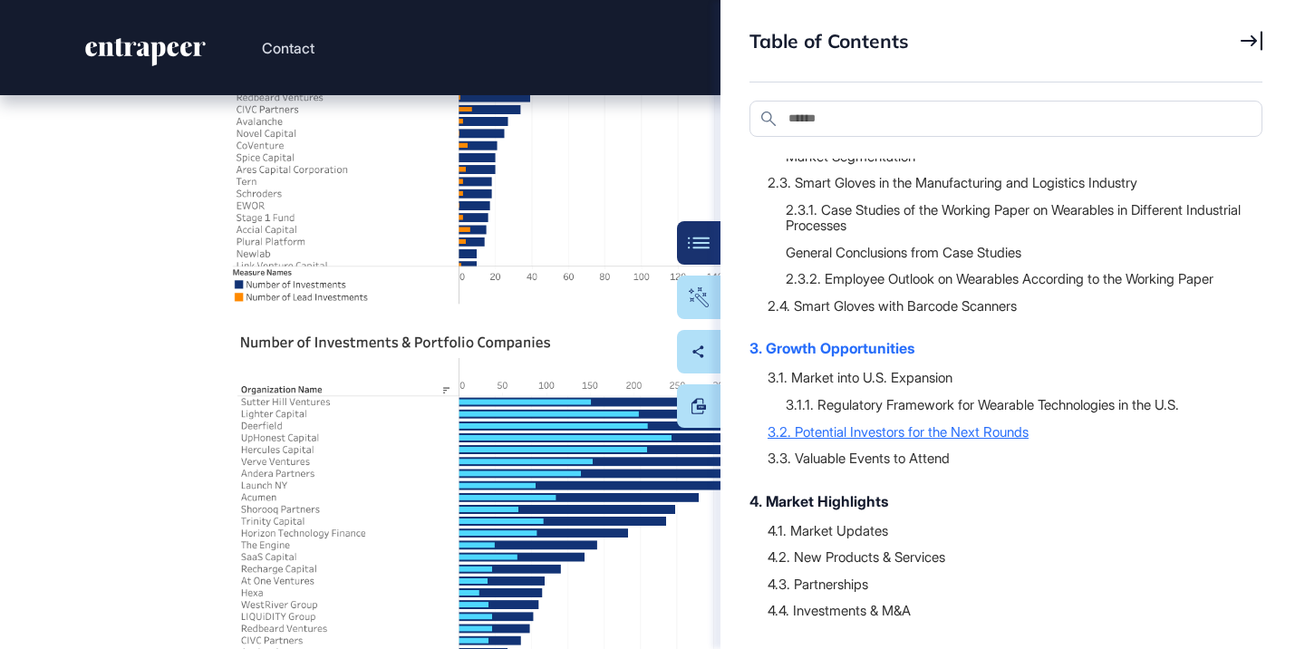
scroll to position [18363, 0]
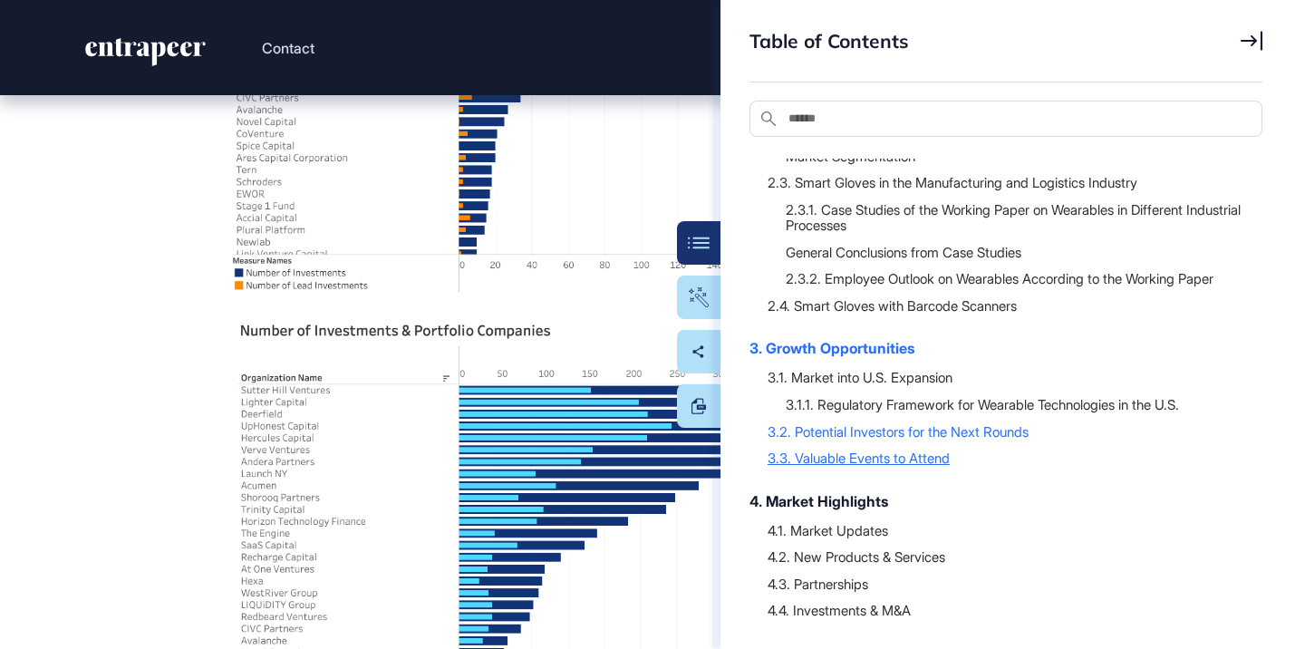
click at [849, 460] on div "3.3. Valuable Events to Attend" at bounding box center [1006, 458] width 477 height 18
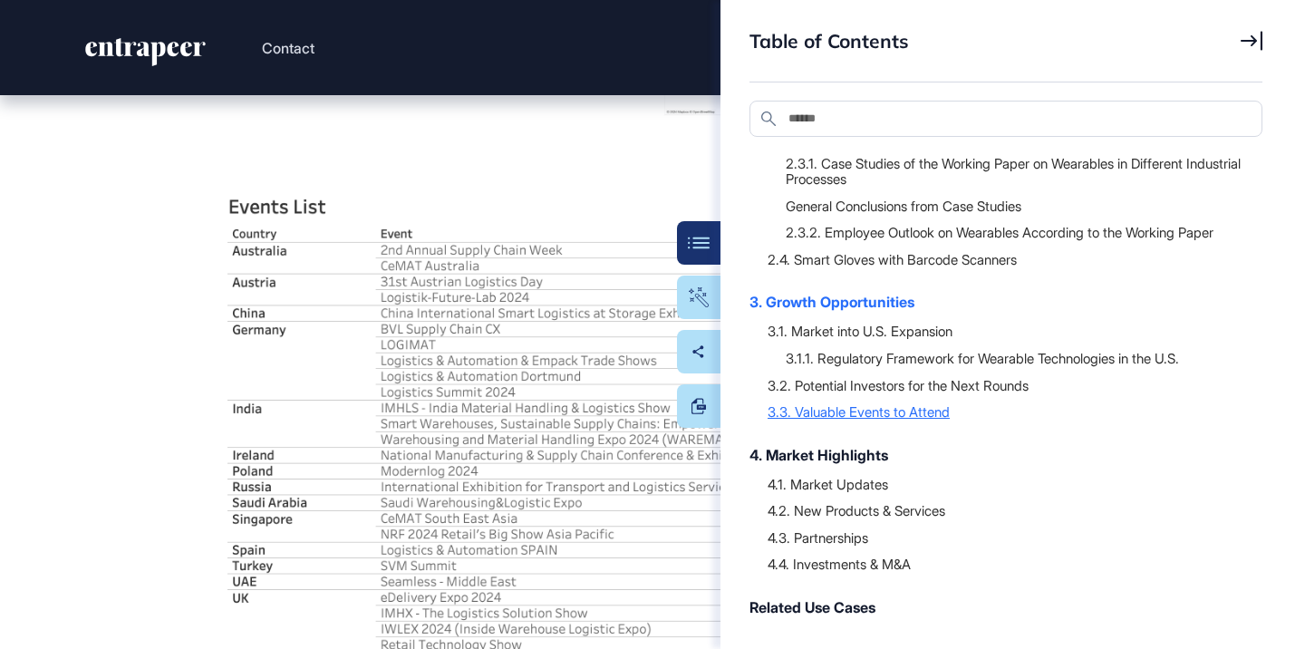
scroll to position [476, 0]
click at [849, 460] on div "4. Market Highlights" at bounding box center [997, 454] width 495 height 22
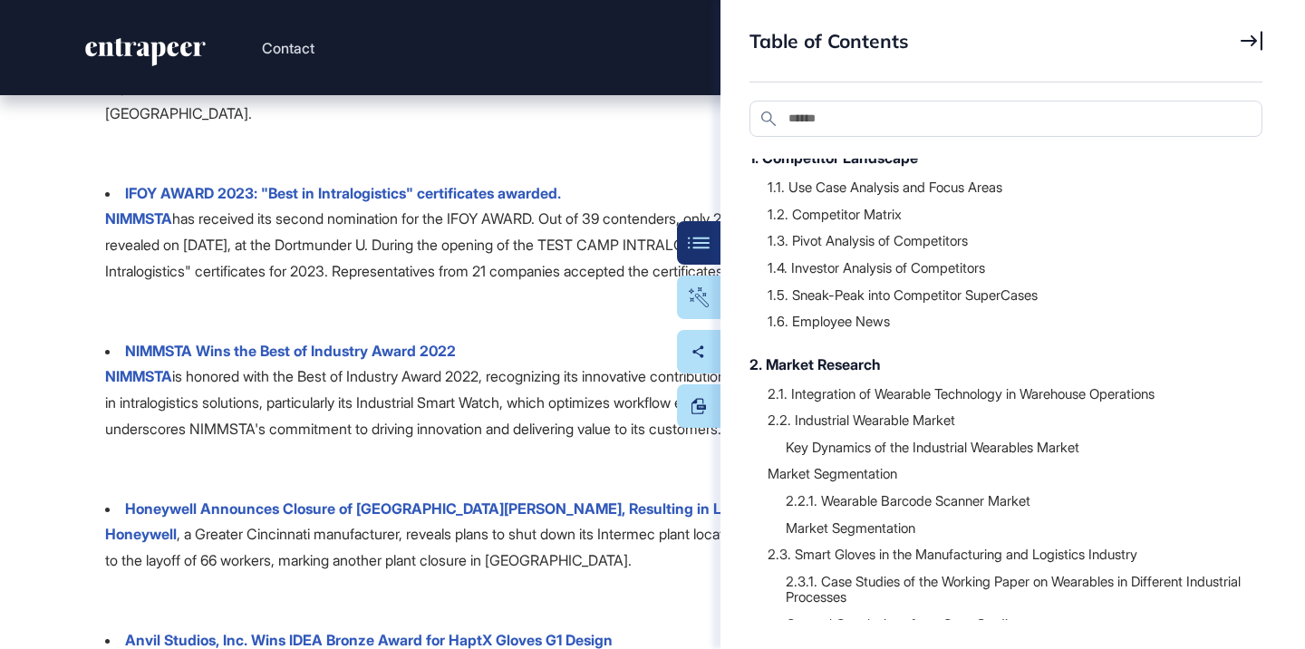
scroll to position [64, 0]
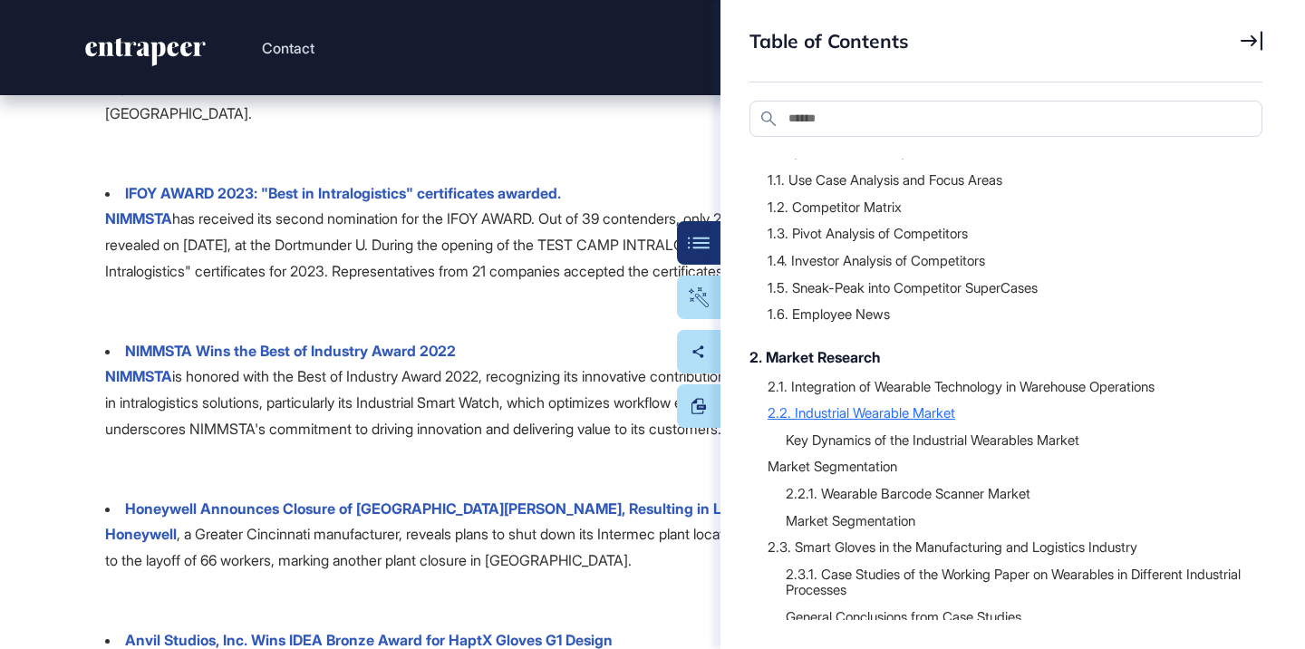
click at [898, 411] on div "2.2. Industrial Wearable Market" at bounding box center [1006, 412] width 477 height 18
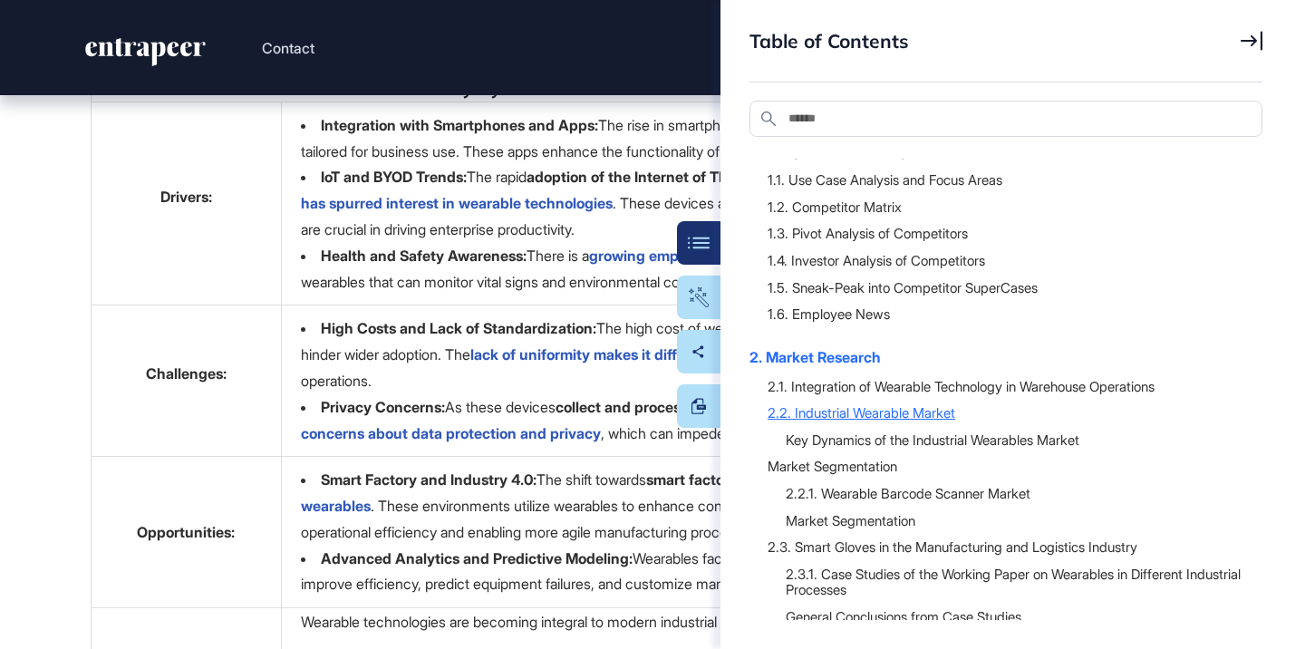
scroll to position [3855, 0]
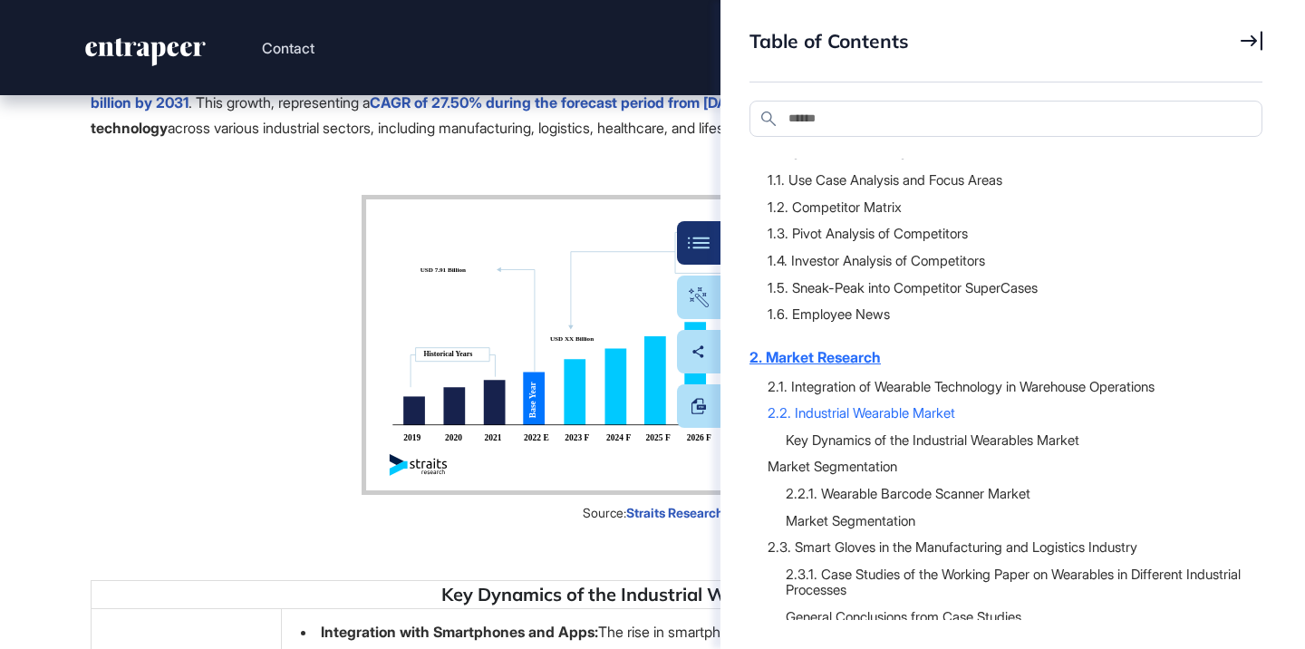
click at [780, 358] on div "2. Market Research" at bounding box center [997, 357] width 495 height 22
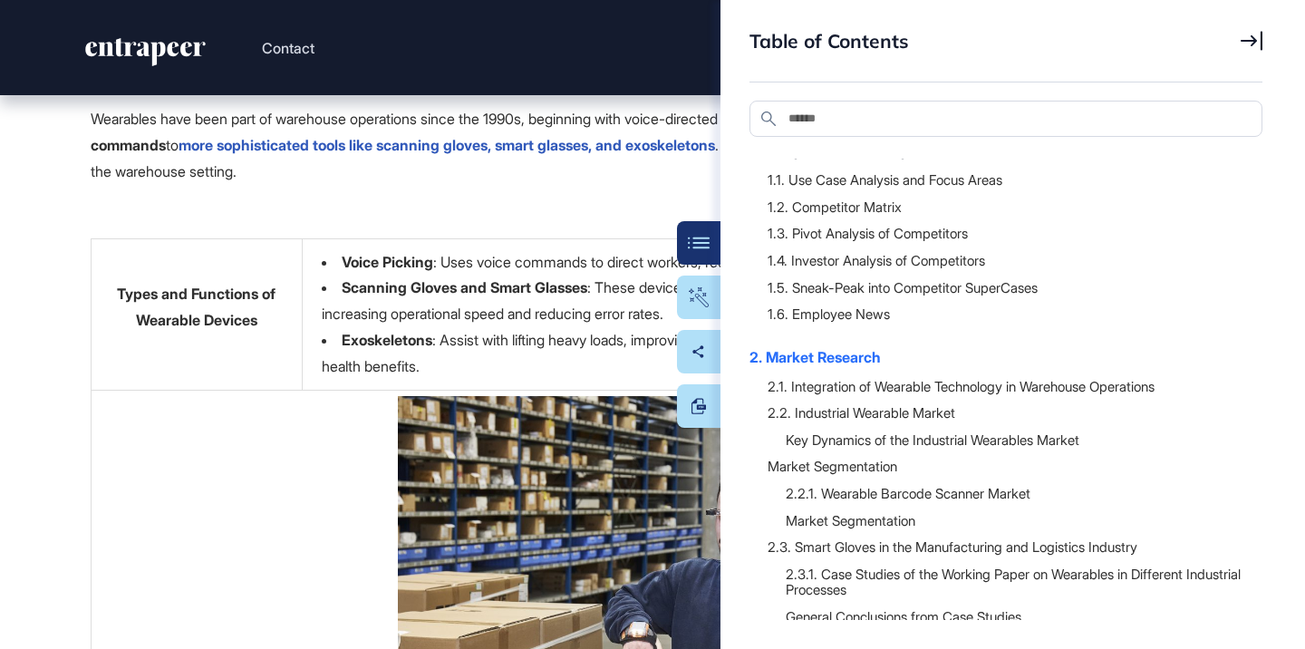
scroll to position [2756, 0]
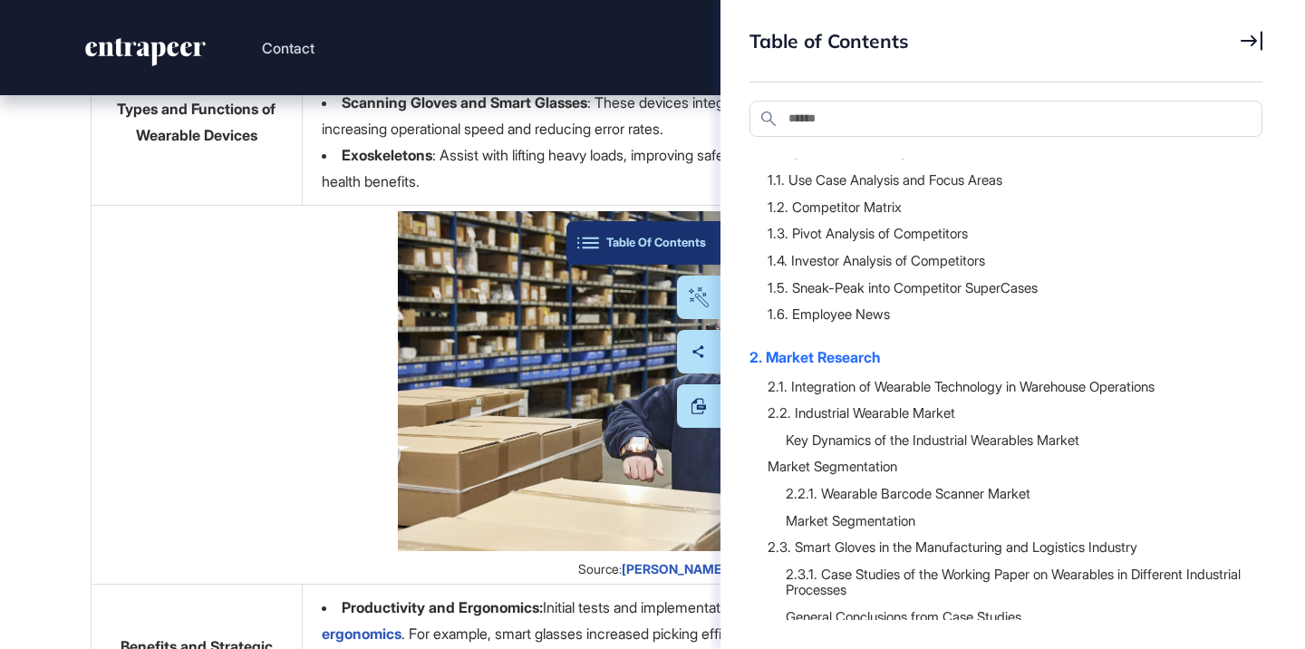
click at [701, 247] on div "Table Of Contents" at bounding box center [643, 243] width 125 height 15
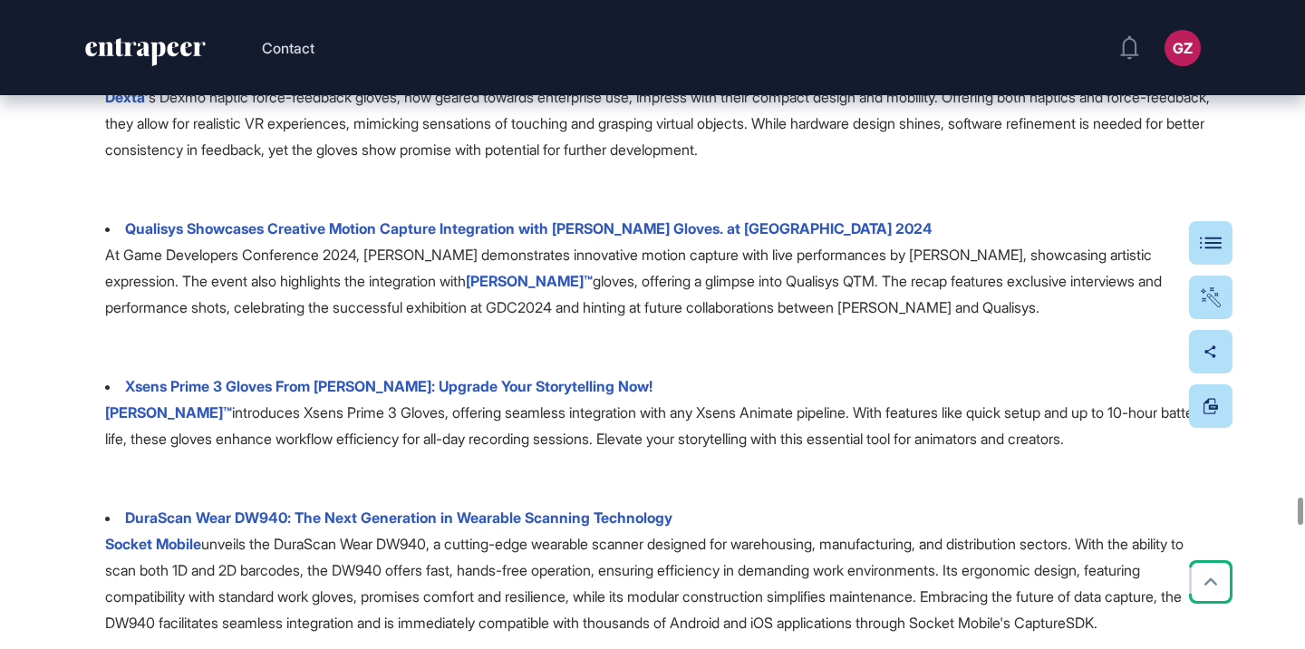
scroll to position [26759, 0]
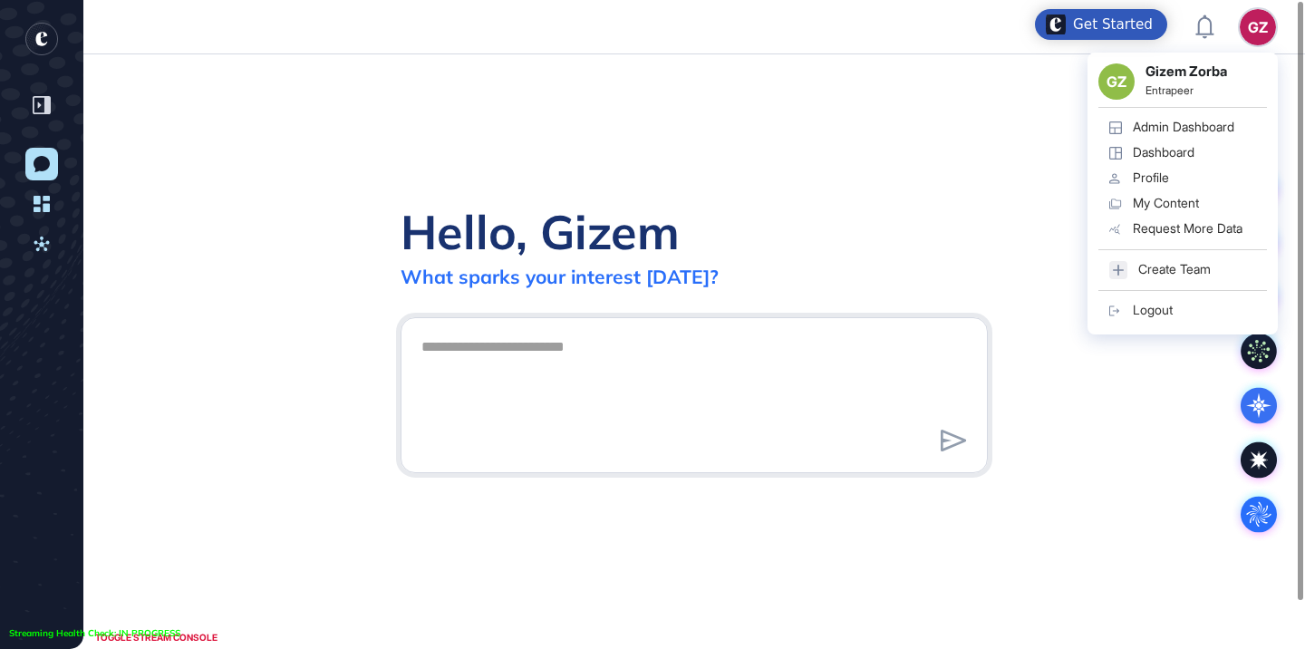
click at [1259, 33] on div "GZ" at bounding box center [1258, 27] width 36 height 36
click at [1197, 121] on div "Admin Dashboard" at bounding box center [1184, 127] width 102 height 15
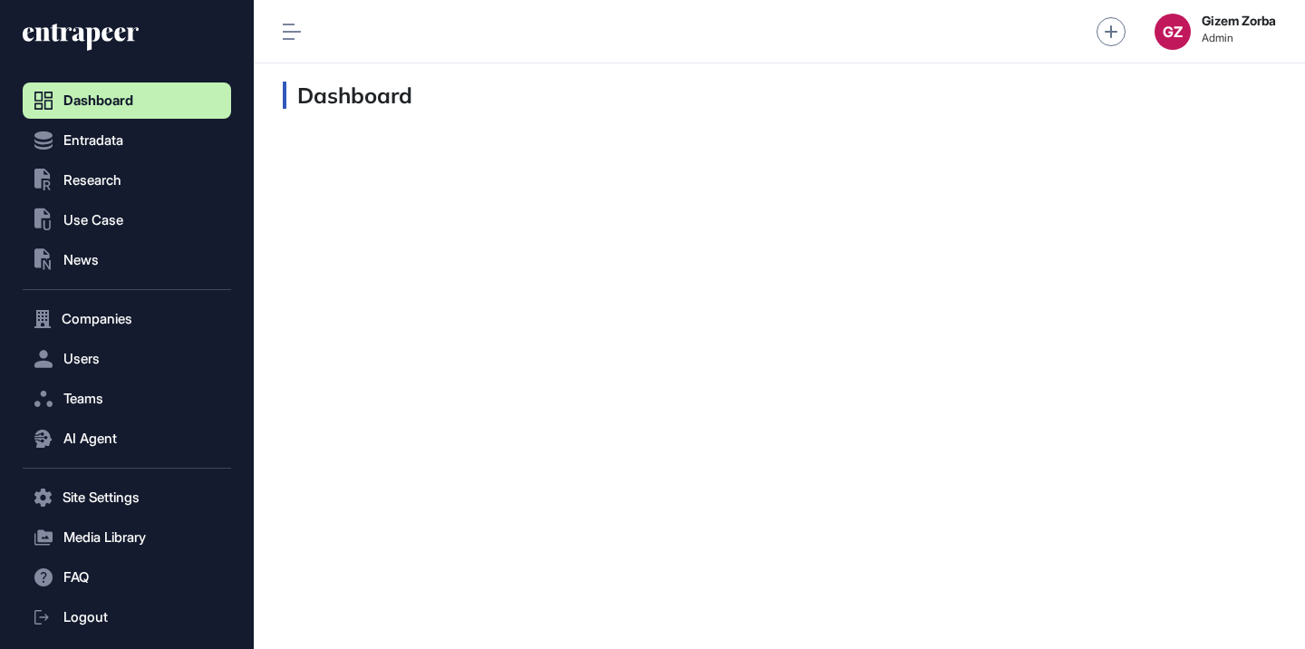
scroll to position [1, 1]
click at [138, 479] on button ".st0{fill:currentColor} Research" at bounding box center [127, 497] width 208 height 36
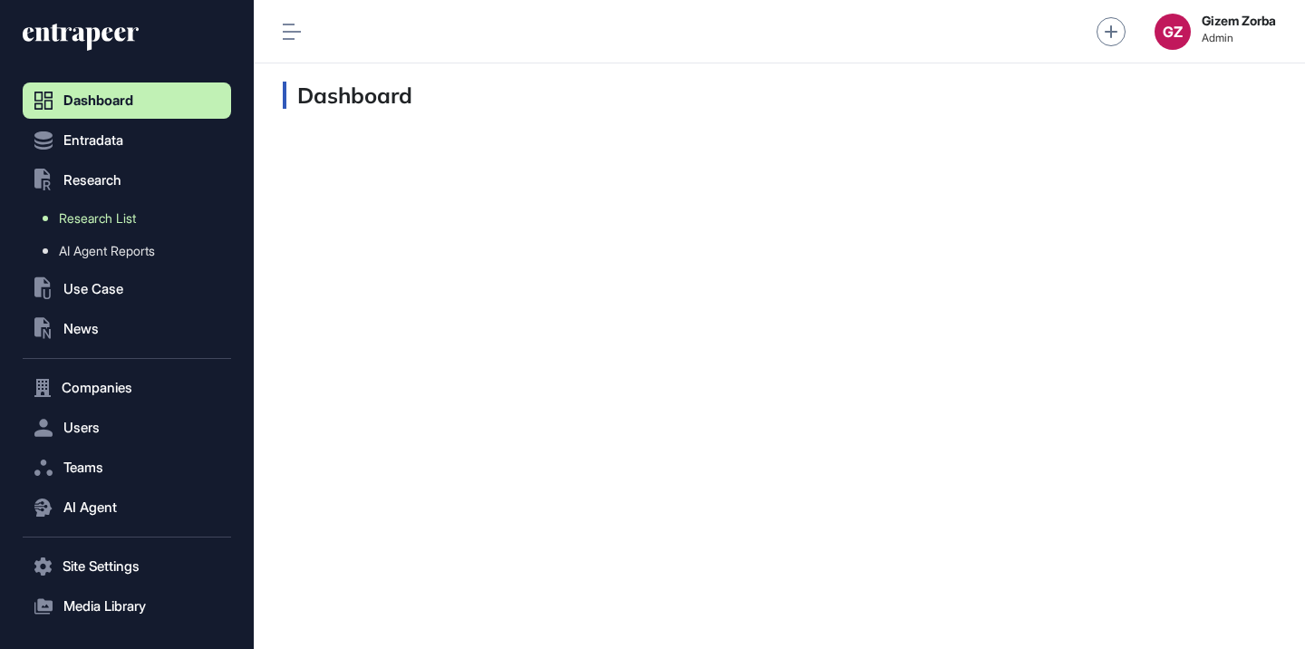
click at [111, 218] on span "Research List" at bounding box center [97, 218] width 77 height 15
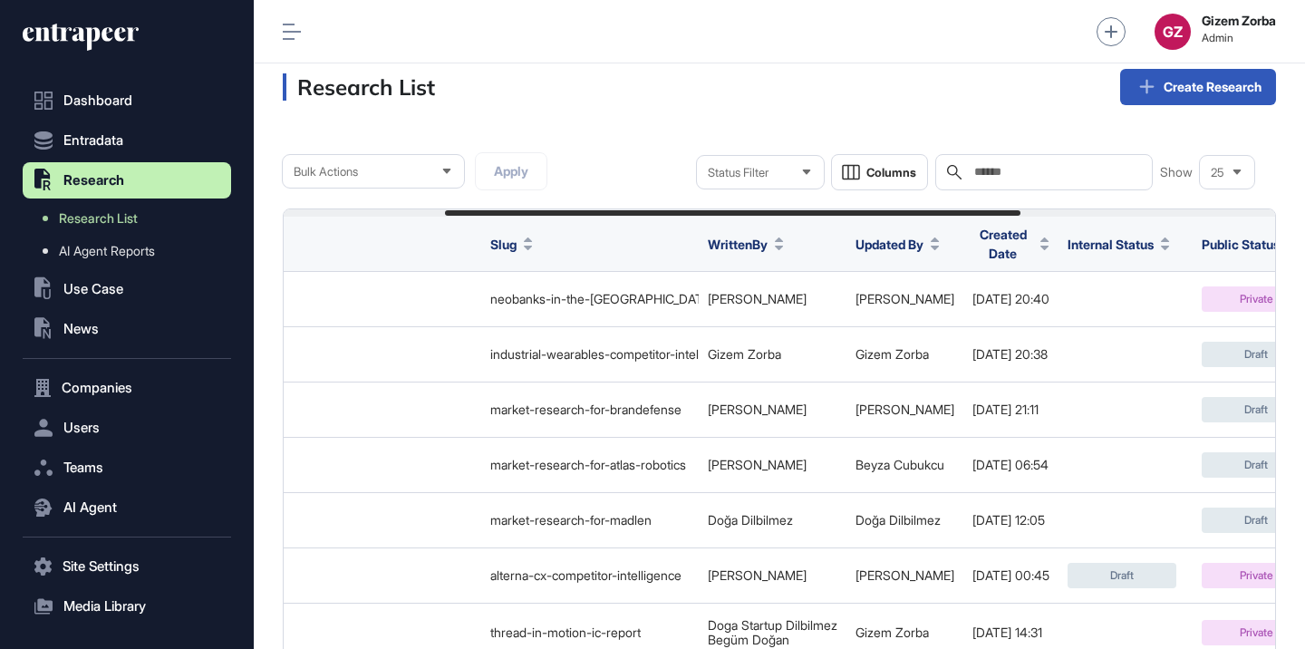
scroll to position [0, 665]
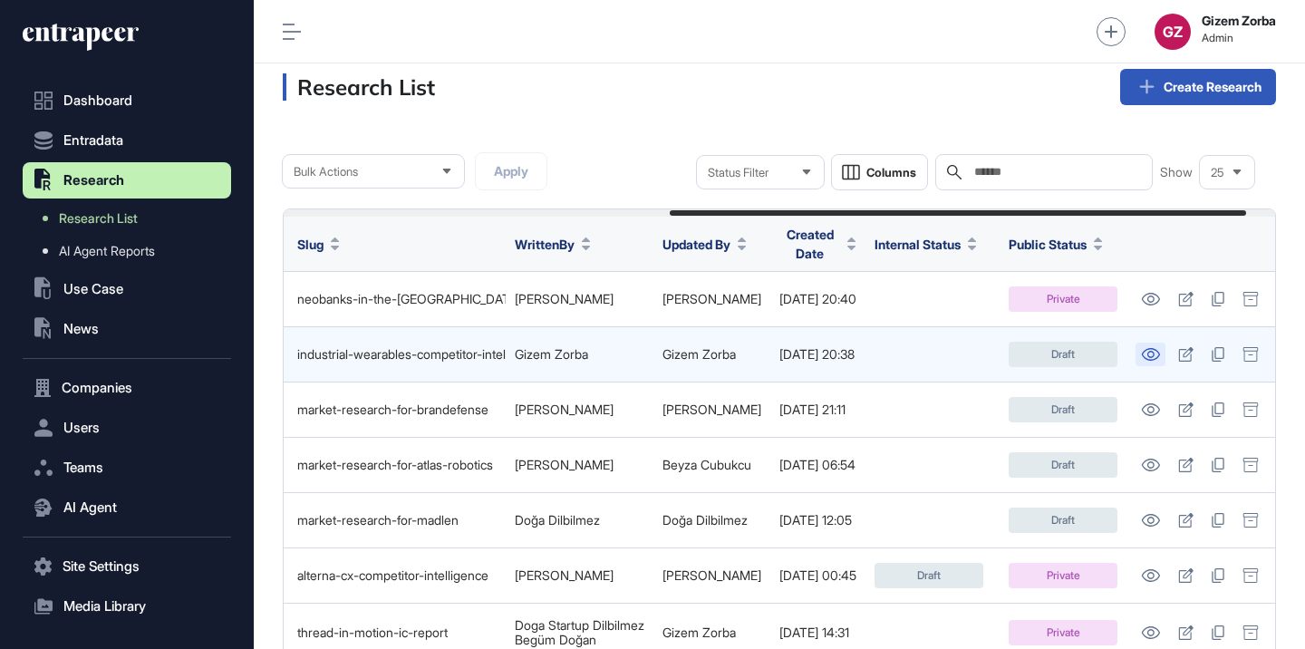
click at [1160, 348] on icon at bounding box center [1150, 354] width 19 height 13
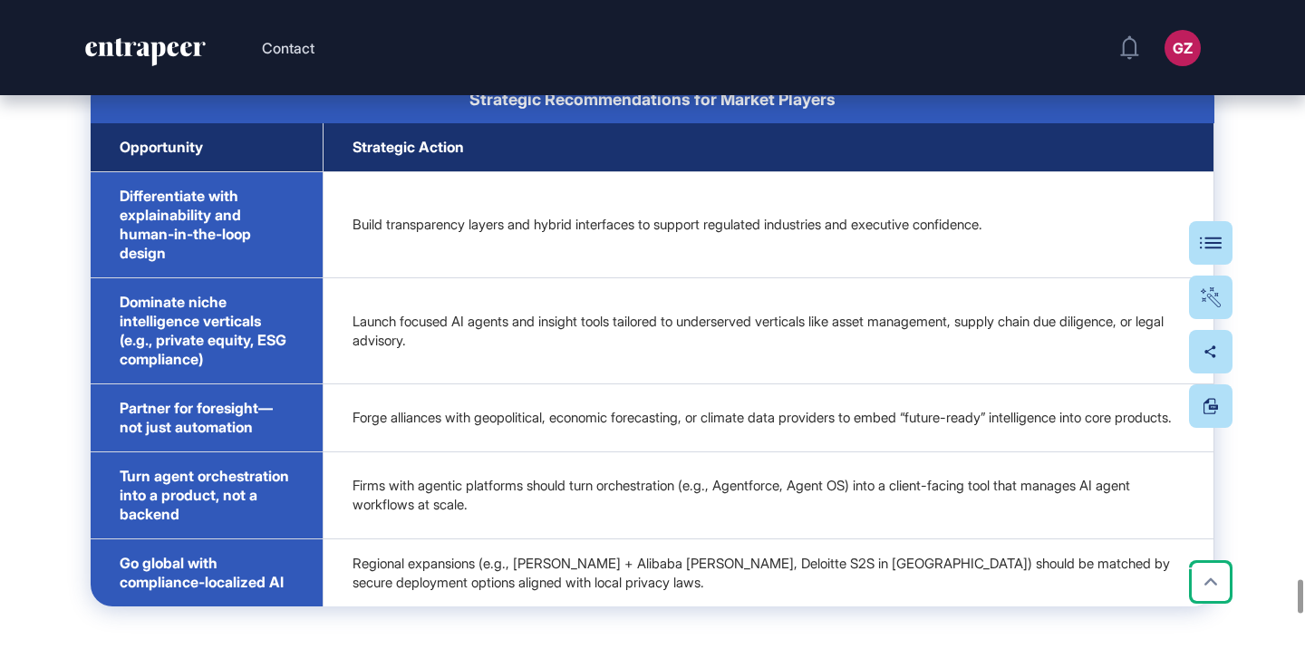
scroll to position [11151, 0]
